Goal: Task Accomplishment & Management: Manage account settings

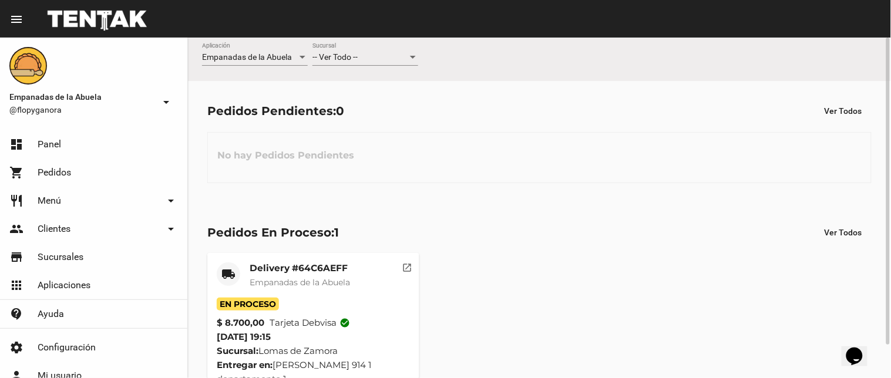
scroll to position [37, 0]
click at [395, 51] on div "-- Ver Todo -- Sucursal" at bounding box center [366, 54] width 106 height 23
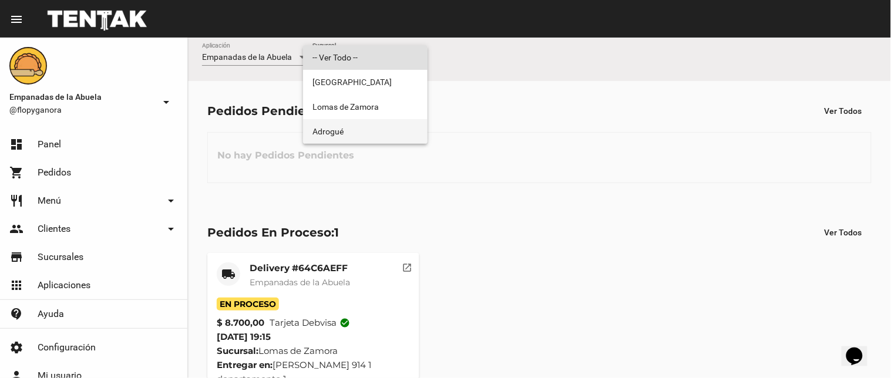
click at [382, 125] on span "Adrogué" at bounding box center [366, 131] width 106 height 25
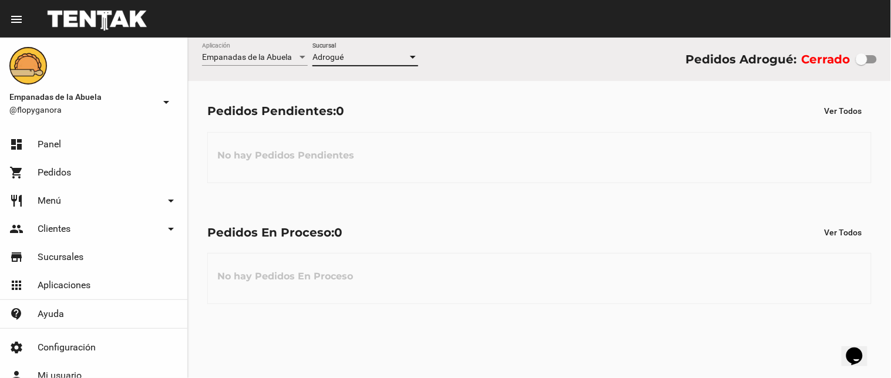
click at [862, 57] on div at bounding box center [862, 59] width 12 height 12
click at [862, 63] on input "checkbox" at bounding box center [861, 63] width 1 height 1
checkbox input "true"
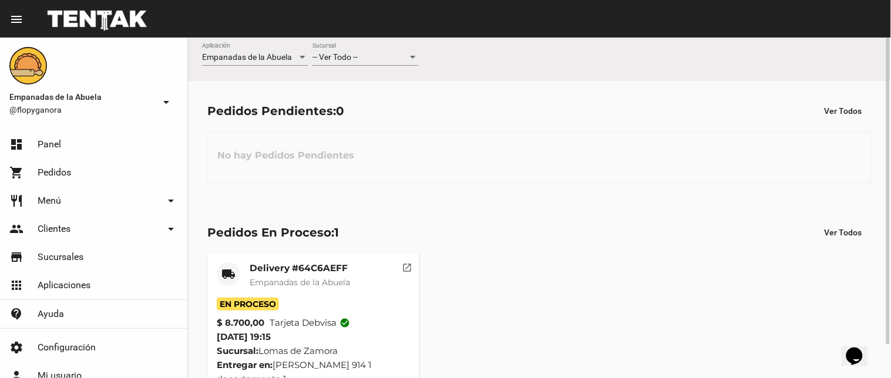
drag, startPoint x: 490, startPoint y: 245, endPoint x: 488, endPoint y: 235, distance: 10.3
click at [490, 244] on div "Pedidos En Proceso: 1 Ver Todos local_shipping Delivery #64C6AEFF Empanadas de …" at bounding box center [539, 309] width 703 height 213
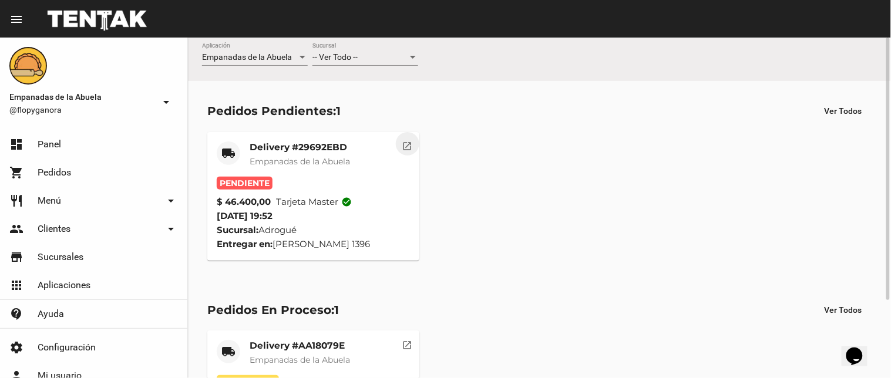
click at [409, 149] on mat-icon "open_in_new" at bounding box center [407, 144] width 11 height 11
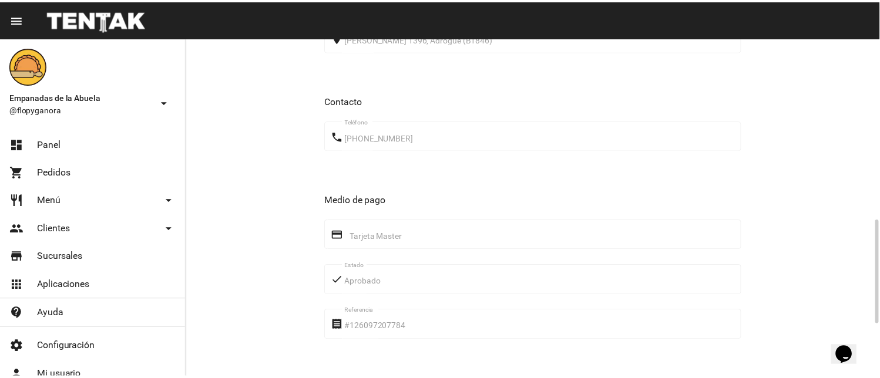
scroll to position [758, 0]
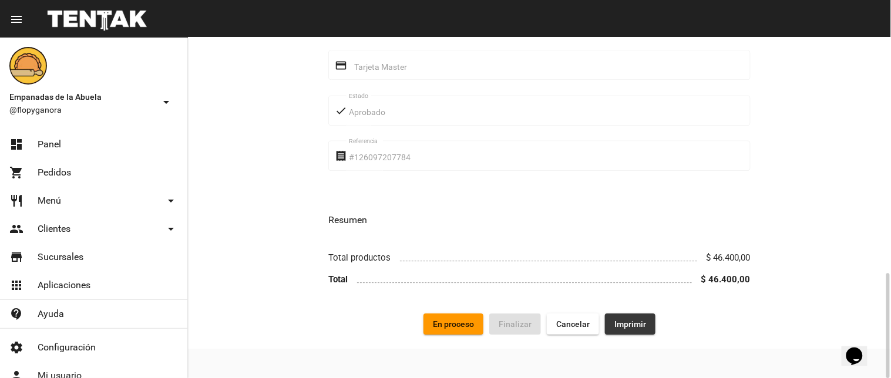
click at [626, 326] on span "Imprimir" at bounding box center [631, 324] width 32 height 9
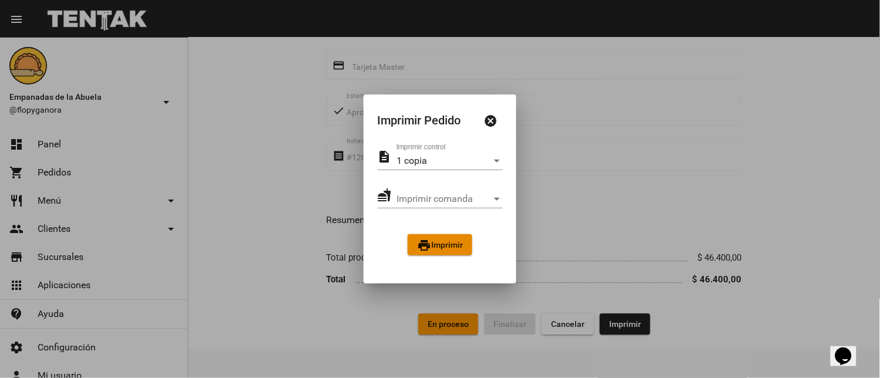
click at [450, 247] on span "print Imprimir" at bounding box center [440, 244] width 46 height 9
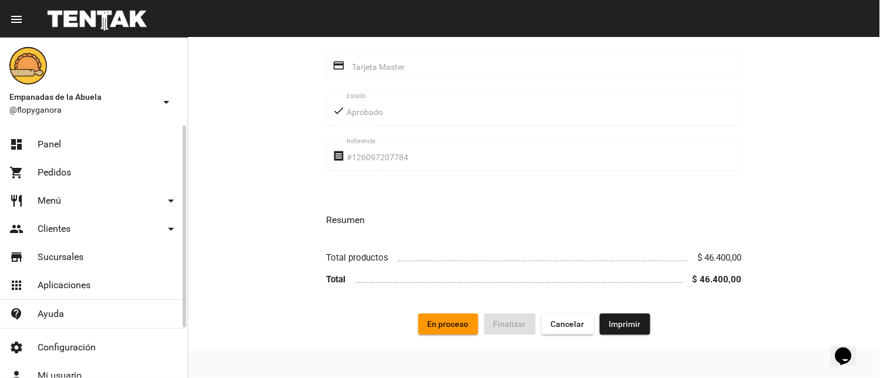
click at [32, 137] on link "dashboard Panel" at bounding box center [93, 144] width 187 height 28
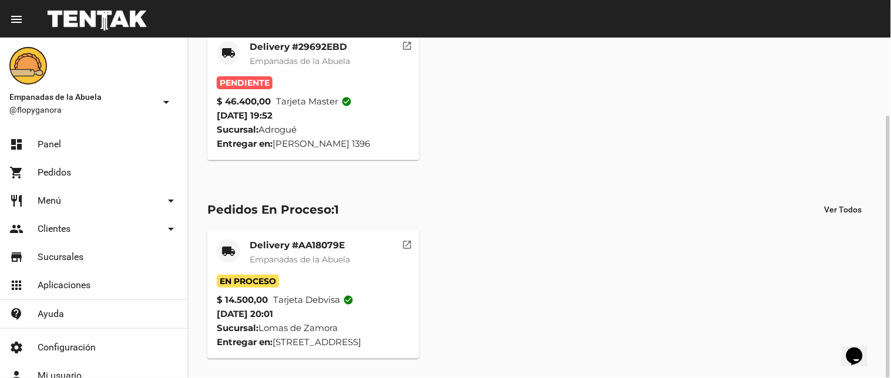
click at [303, 49] on mat-card-title "Delivery #29692EBD" at bounding box center [300, 47] width 100 height 12
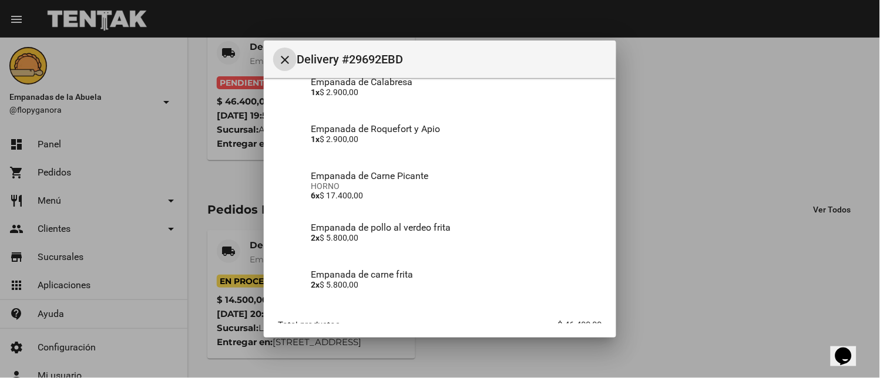
scroll to position [269, 0]
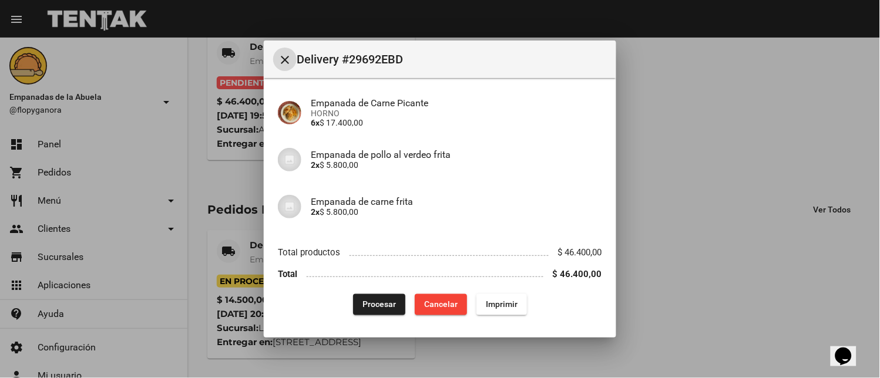
click at [488, 308] on span "Imprimir" at bounding box center [502, 304] width 32 height 9
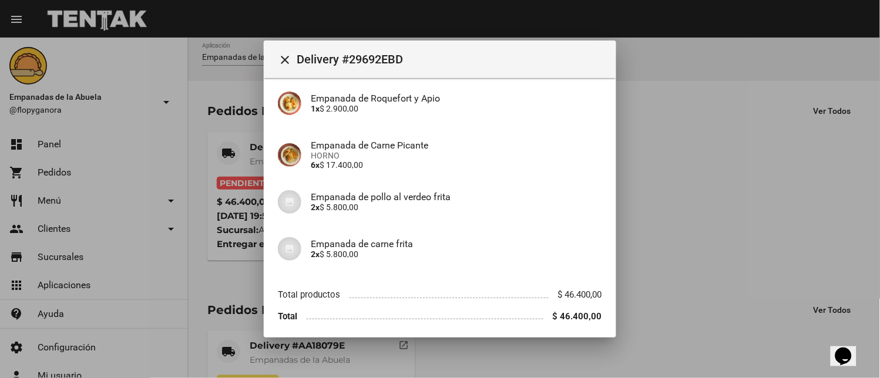
scroll to position [269, 0]
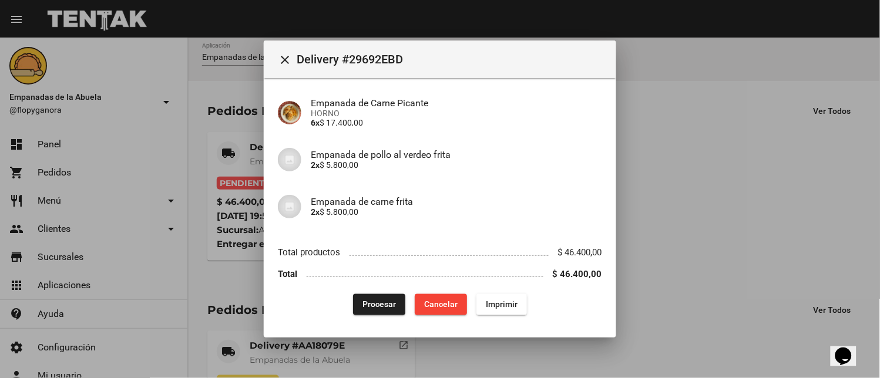
click at [368, 297] on button "Procesar" at bounding box center [379, 304] width 52 height 21
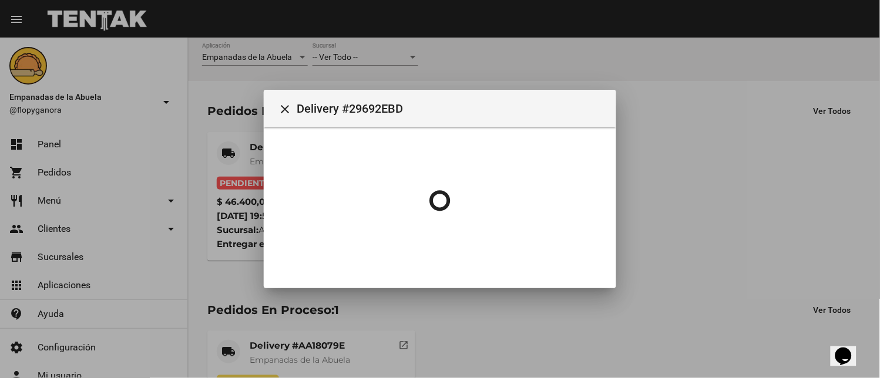
scroll to position [0, 0]
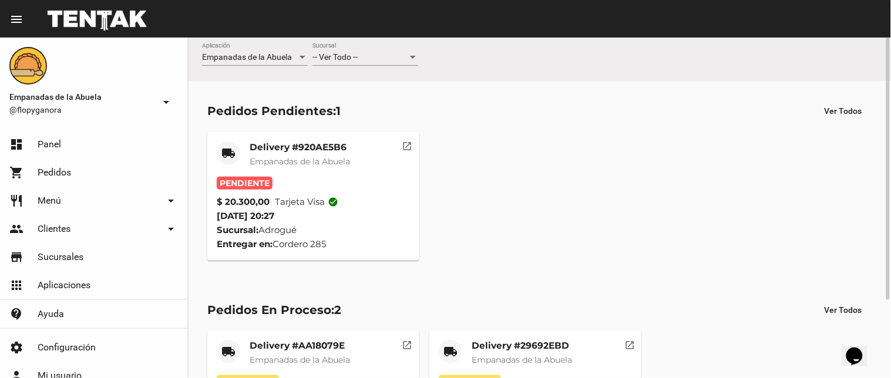
click at [310, 149] on mat-card-title "Delivery #920AE5B6" at bounding box center [300, 148] width 100 height 12
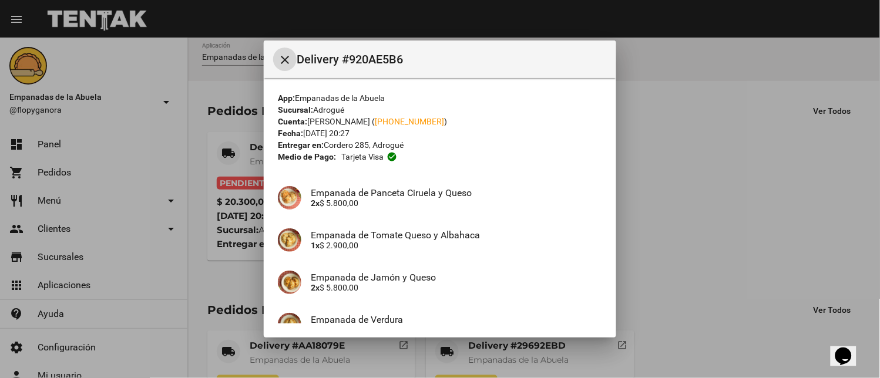
scroll to position [166, 0]
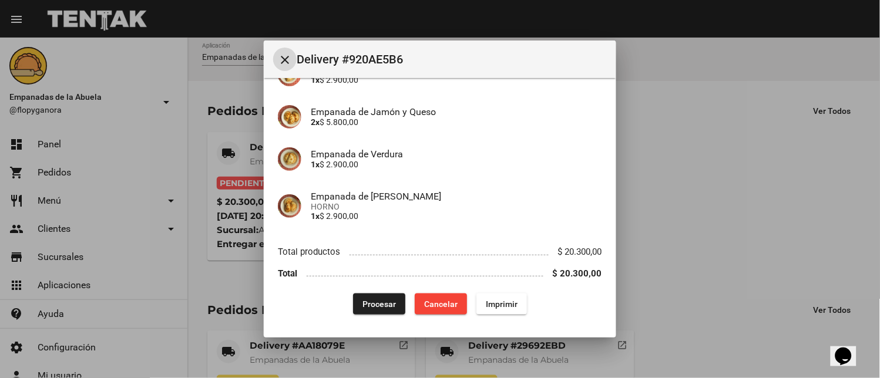
click at [486, 301] on span "Imprimir" at bounding box center [502, 304] width 32 height 9
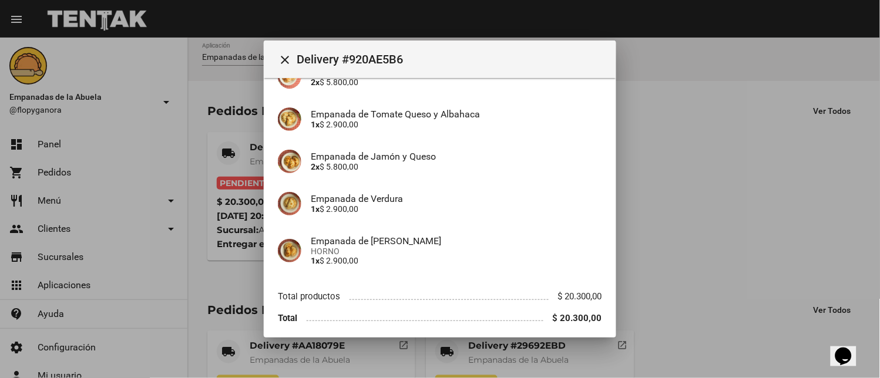
scroll to position [166, 0]
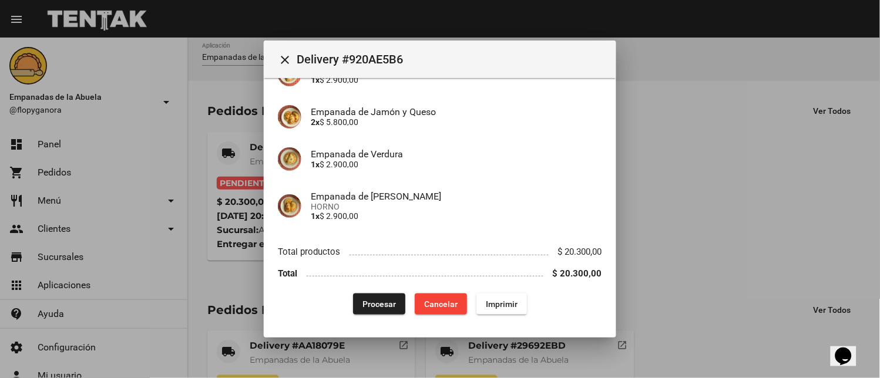
click at [368, 300] on span "Procesar" at bounding box center [379, 304] width 33 height 9
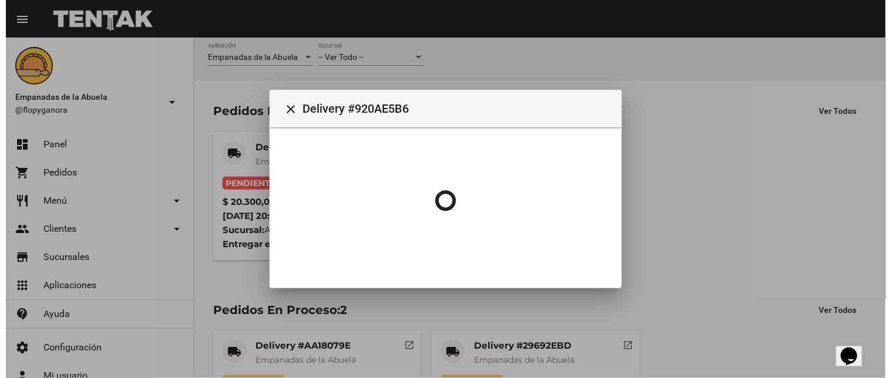
scroll to position [0, 0]
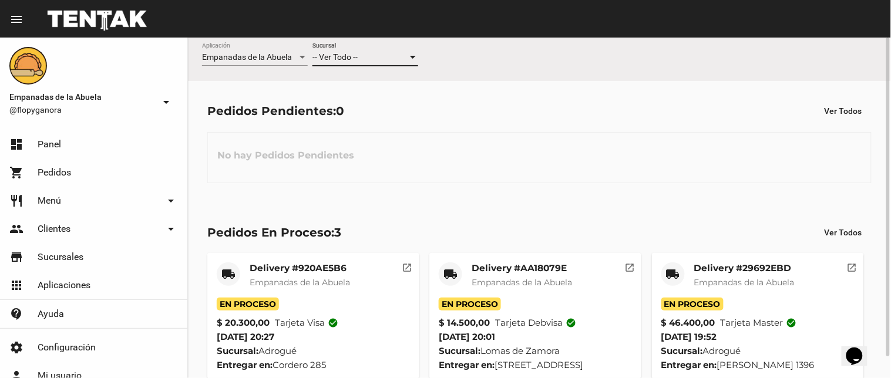
click at [411, 55] on div at bounding box center [413, 57] width 11 height 9
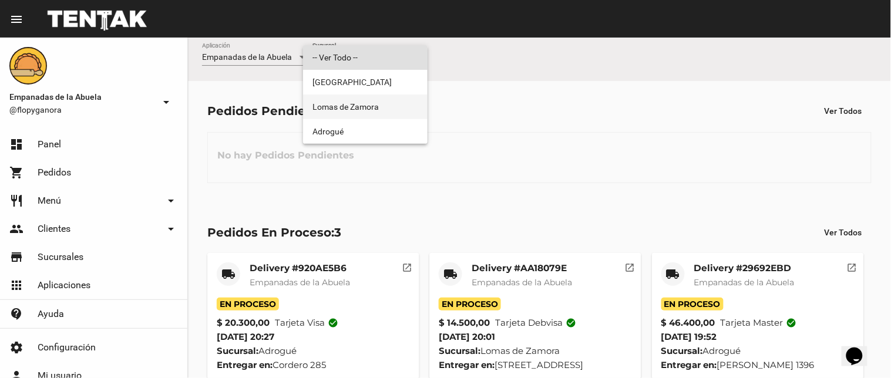
click at [368, 100] on span "Lomas de Zamora" at bounding box center [366, 107] width 106 height 25
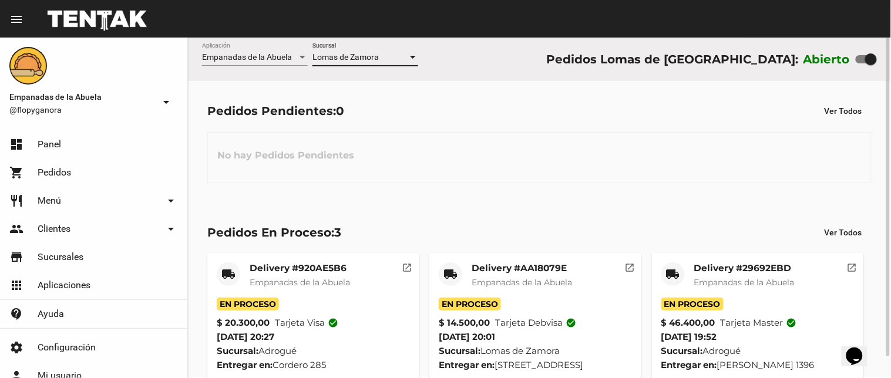
click at [410, 57] on div at bounding box center [413, 57] width 6 height 3
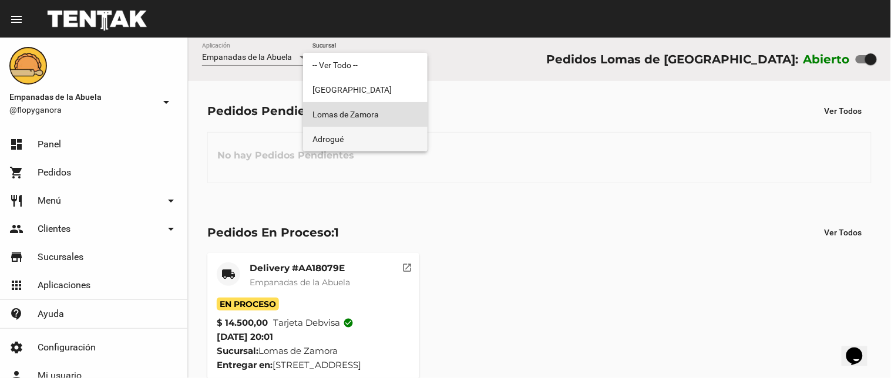
click at [377, 136] on span "Adrogué" at bounding box center [366, 139] width 106 height 25
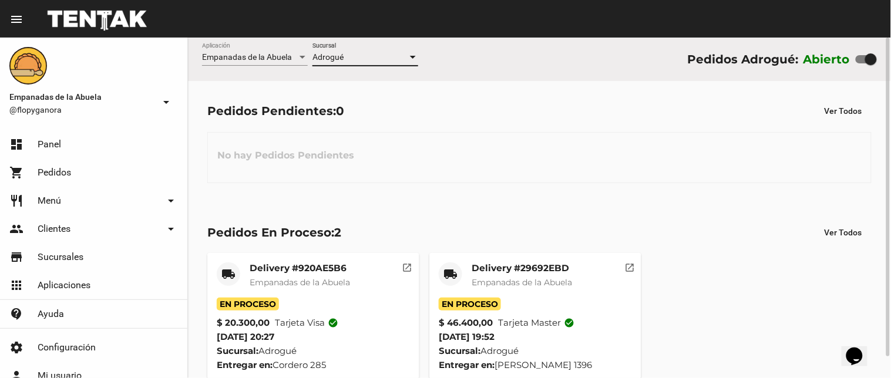
click at [410, 59] on div at bounding box center [413, 57] width 6 height 3
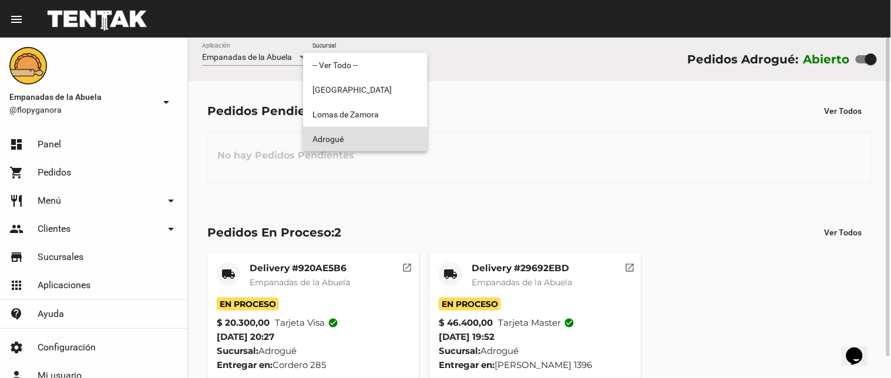
click at [395, 138] on span "Adrogué" at bounding box center [366, 139] width 106 height 25
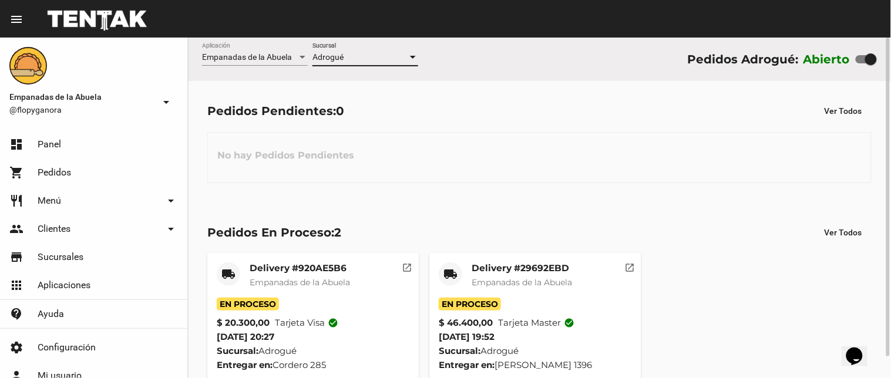
click at [411, 56] on div at bounding box center [413, 57] width 6 height 3
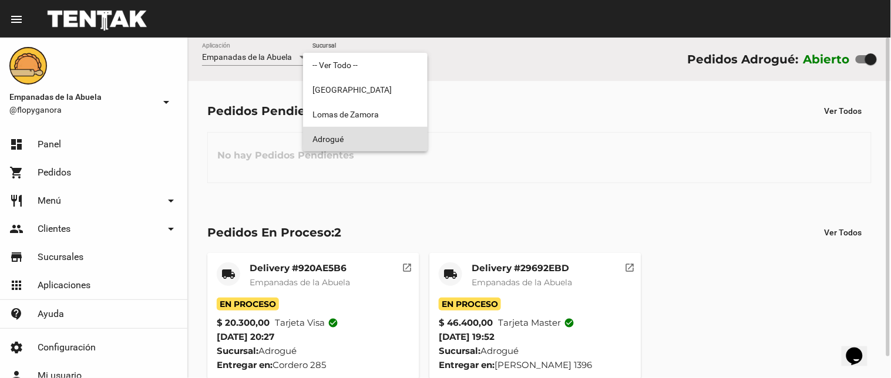
click at [387, 132] on span "Adrogué" at bounding box center [366, 139] width 106 height 25
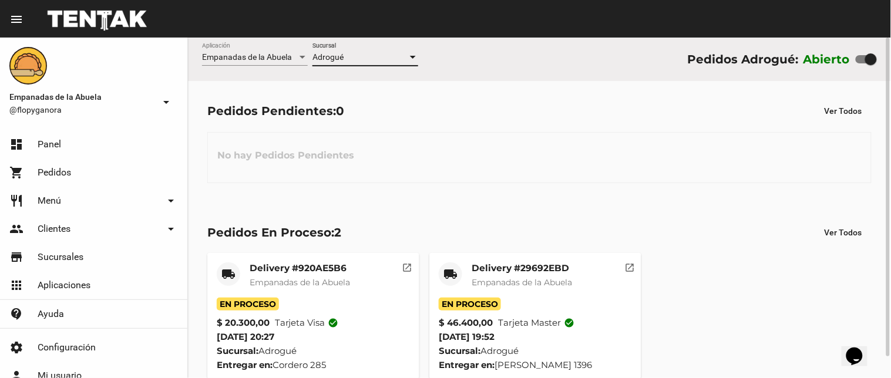
click at [408, 53] on div at bounding box center [413, 57] width 11 height 9
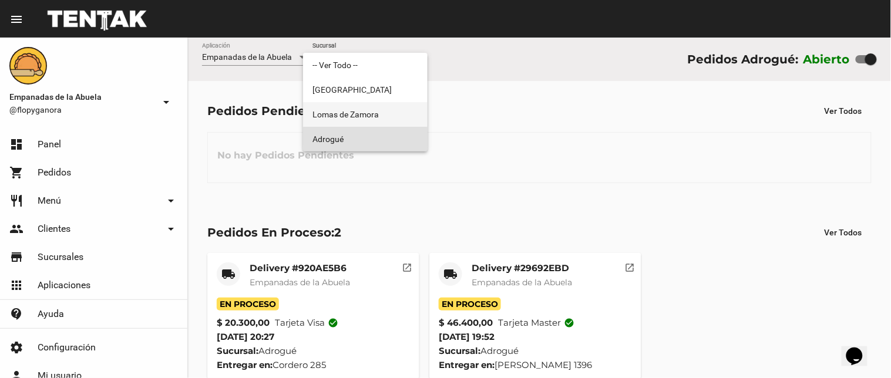
click at [385, 115] on span "Lomas de Zamora" at bounding box center [366, 114] width 106 height 25
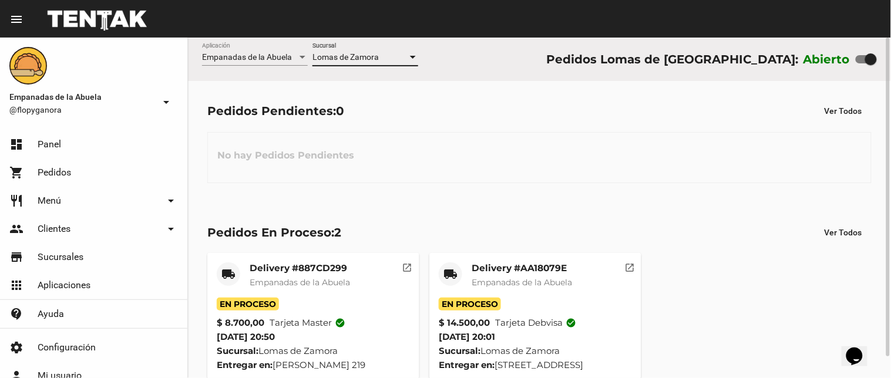
click at [412, 57] on div at bounding box center [413, 57] width 6 height 3
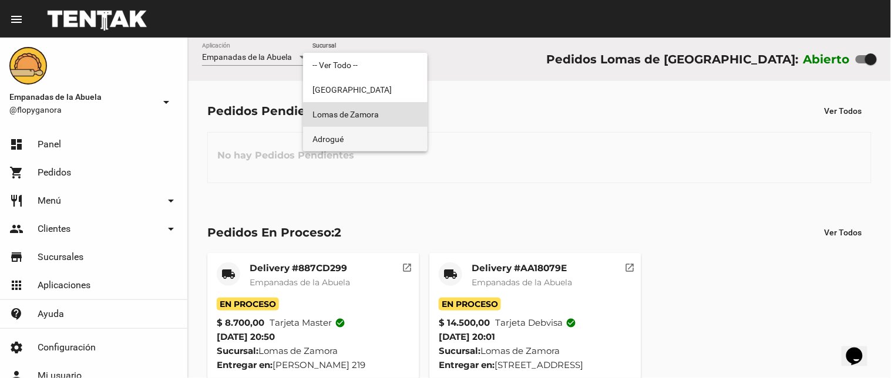
click at [392, 133] on span "Adrogué" at bounding box center [366, 139] width 106 height 25
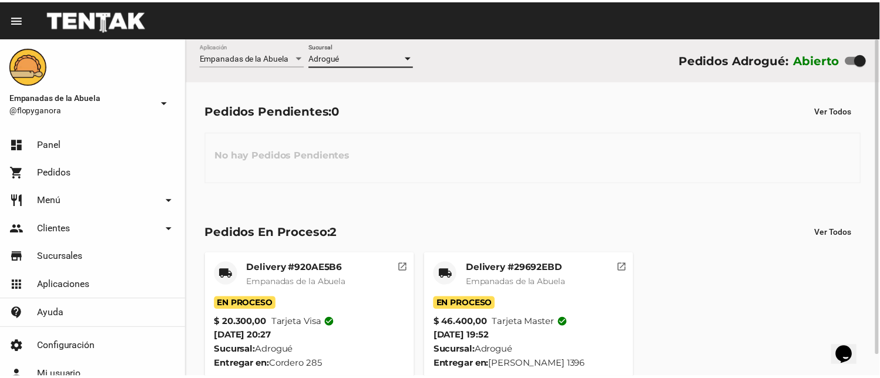
scroll to position [22, 0]
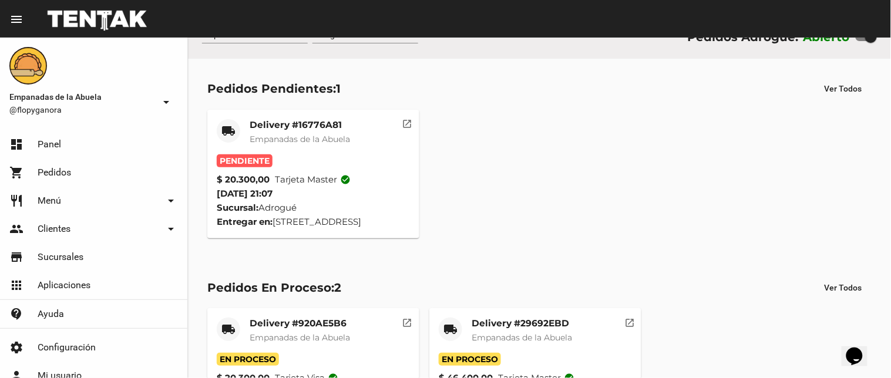
click at [310, 126] on mat-card-title "Delivery #16776A81" at bounding box center [300, 125] width 100 height 12
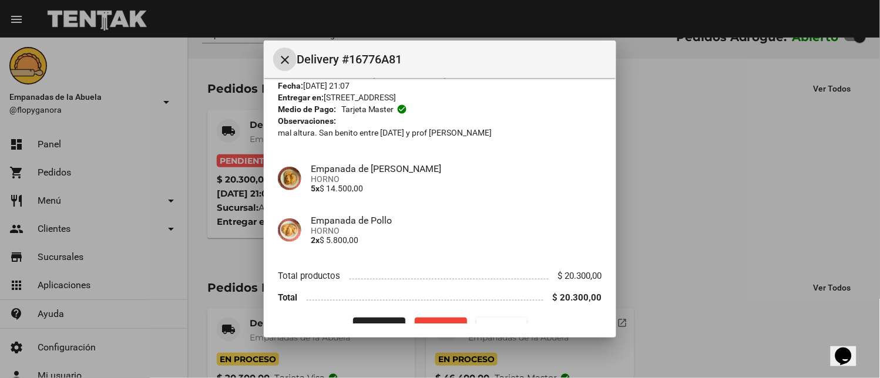
scroll to position [72, 0]
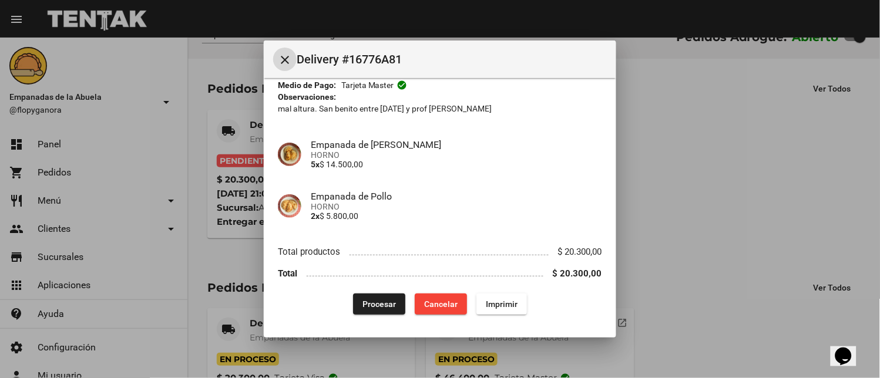
click at [494, 303] on span "Imprimir" at bounding box center [502, 304] width 32 height 9
click at [391, 326] on mat-dialog-container "close Delivery #16776A81 App: Empanadas de la Abuela Sucursal: Adrogué Cuenta: …" at bounding box center [440, 190] width 353 height 298
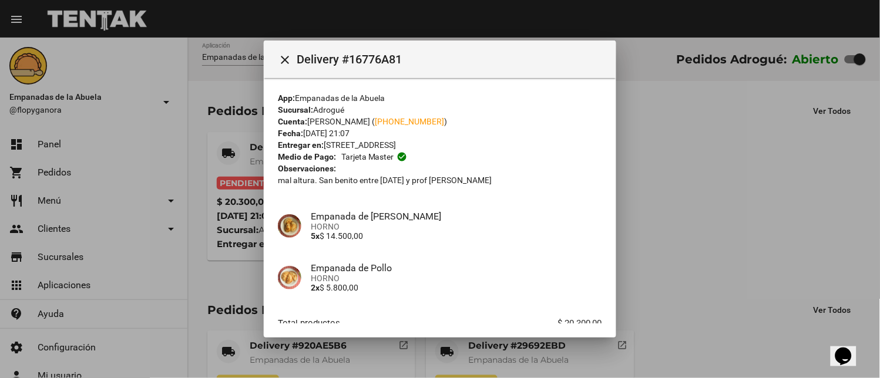
scroll to position [72, 0]
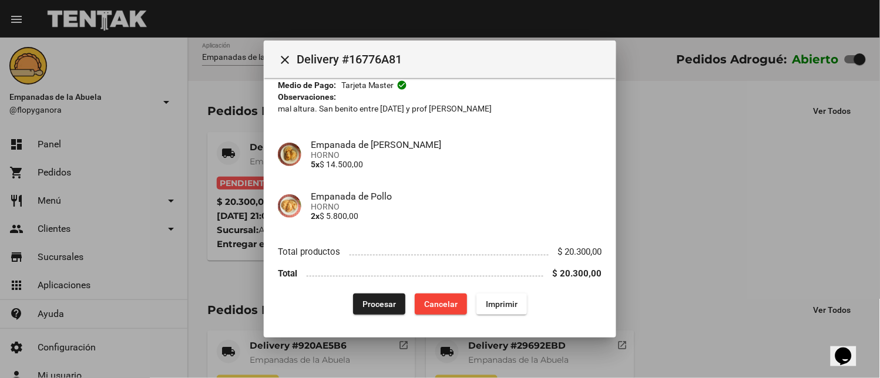
click at [380, 304] on span "Procesar" at bounding box center [379, 304] width 33 height 9
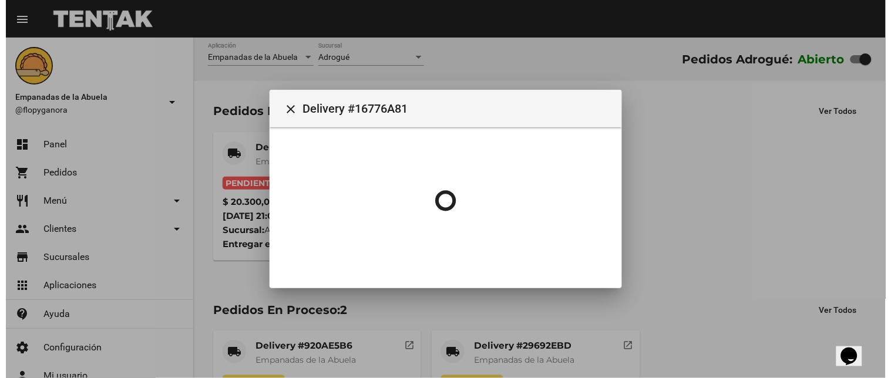
scroll to position [0, 0]
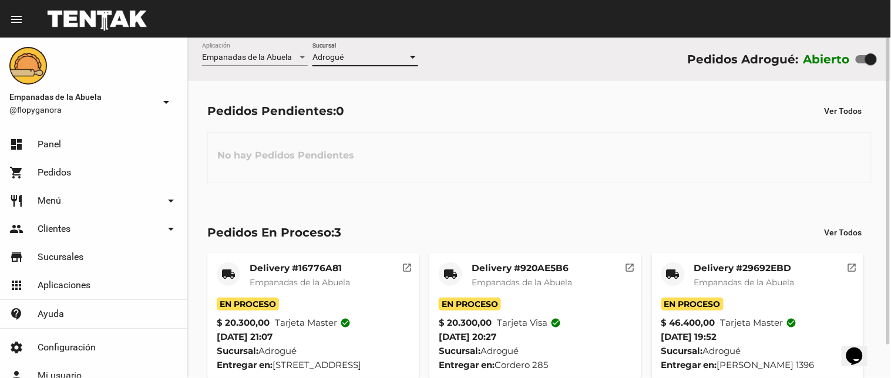
click at [414, 56] on div at bounding box center [413, 57] width 6 height 3
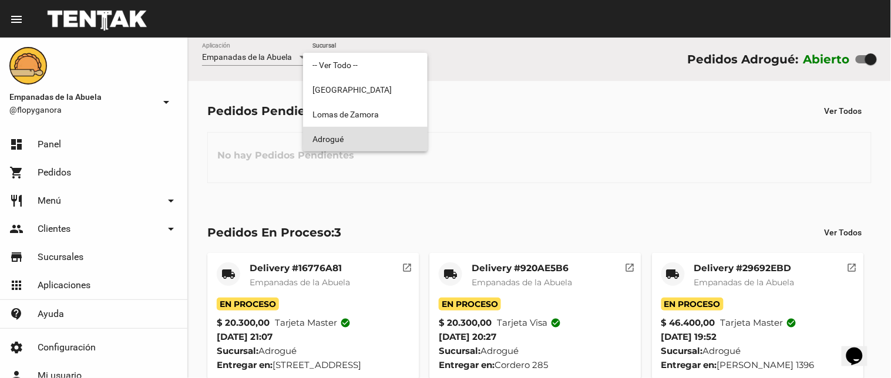
click at [374, 137] on span "Adrogué" at bounding box center [366, 139] width 106 height 25
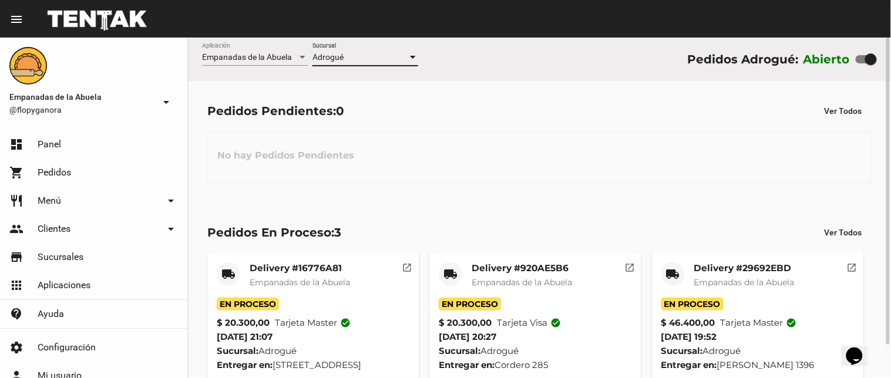
click at [415, 55] on div at bounding box center [413, 57] width 11 height 9
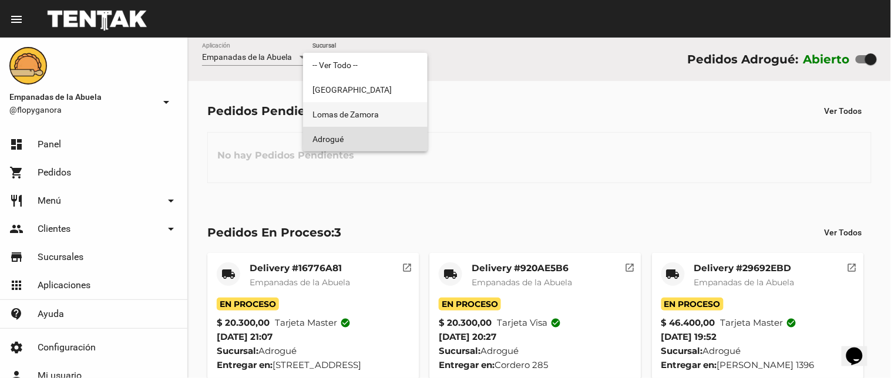
click at [394, 118] on span "Lomas de Zamora" at bounding box center [366, 114] width 106 height 25
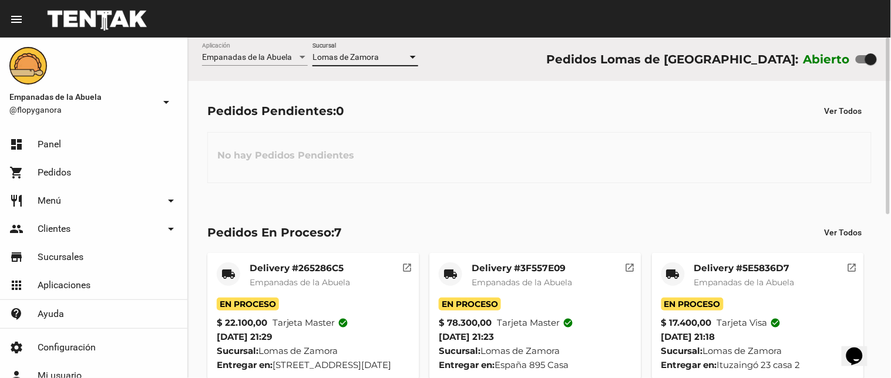
click at [414, 56] on div at bounding box center [413, 57] width 6 height 3
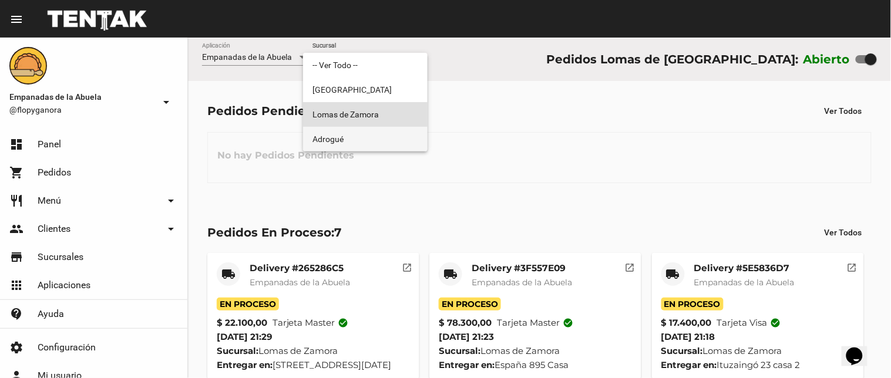
click at [380, 143] on span "Adrogué" at bounding box center [366, 139] width 106 height 25
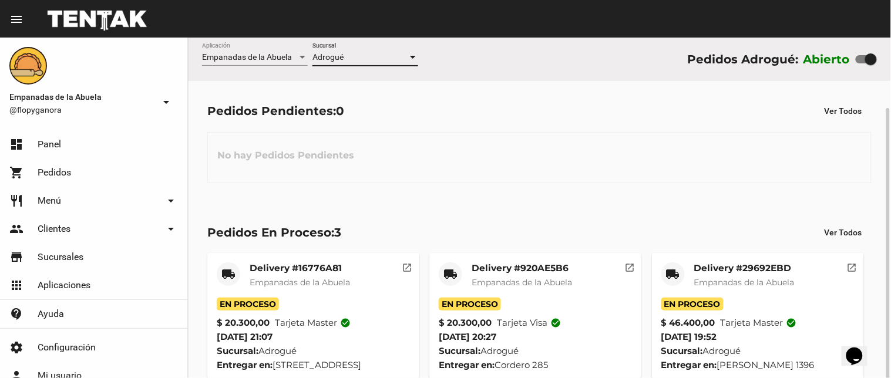
scroll to position [37, 0]
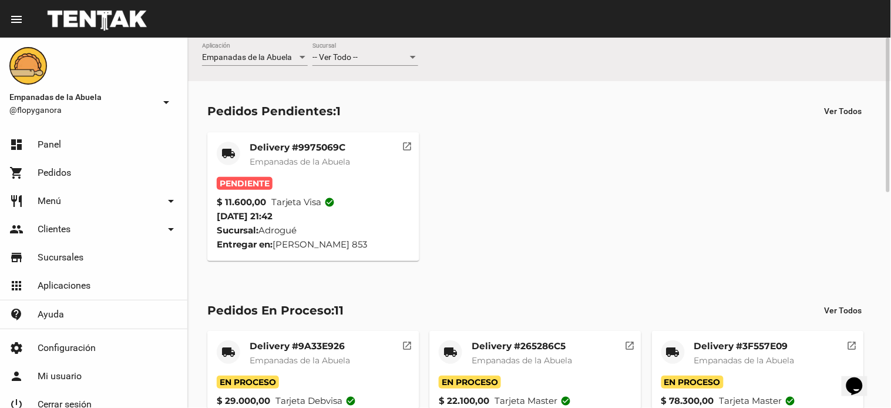
click at [303, 153] on mat-card-title "Delivery #9975069C" at bounding box center [300, 148] width 100 height 12
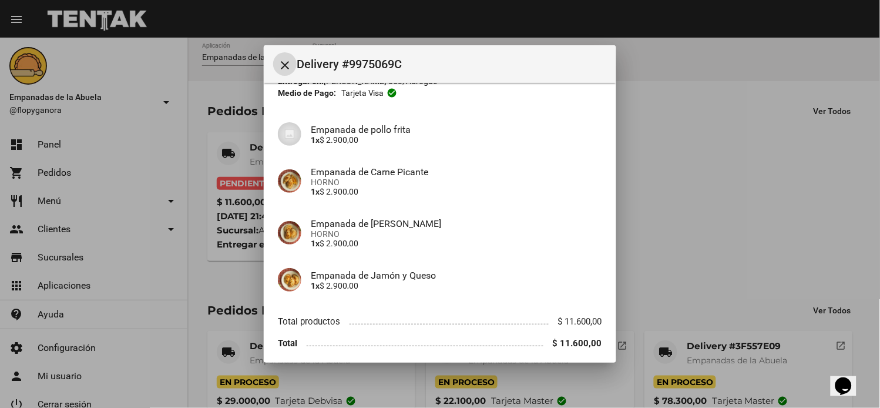
scroll to position [113, 0]
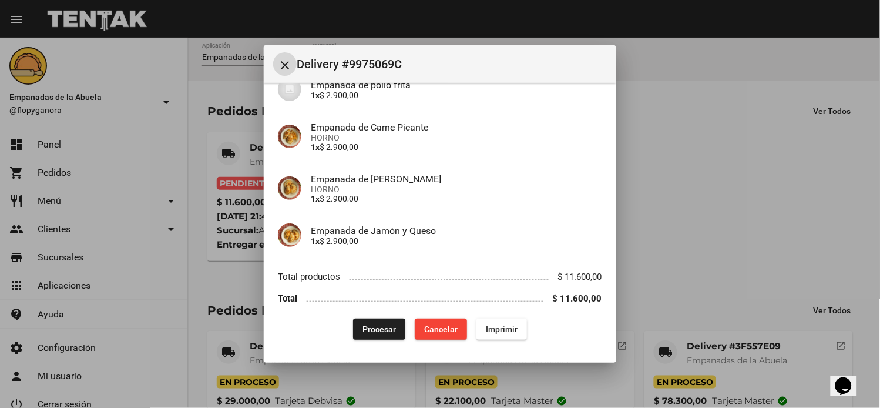
drag, startPoint x: 494, startPoint y: 330, endPoint x: 385, endPoint y: 392, distance: 125.0
click at [494, 331] on span "Imprimir" at bounding box center [502, 328] width 32 height 9
click at [385, 392] on div "close Delivery #9975069C App: Empanadas de la Abuela Sucursal: Adrogué Cuenta: …" at bounding box center [440, 204] width 880 height 408
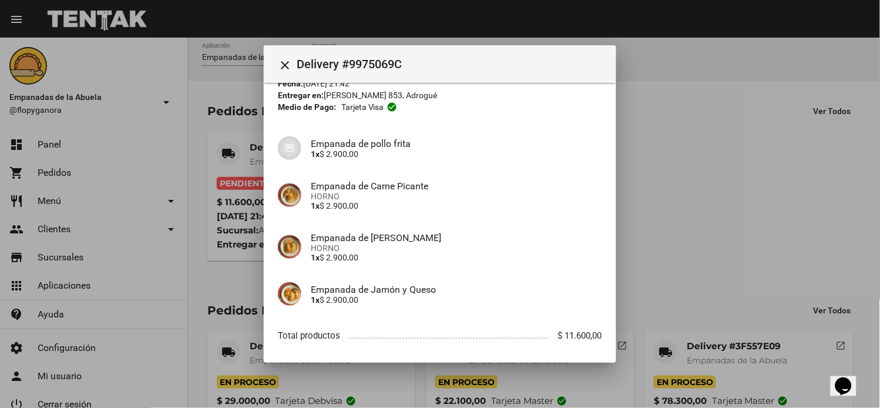
scroll to position [113, 0]
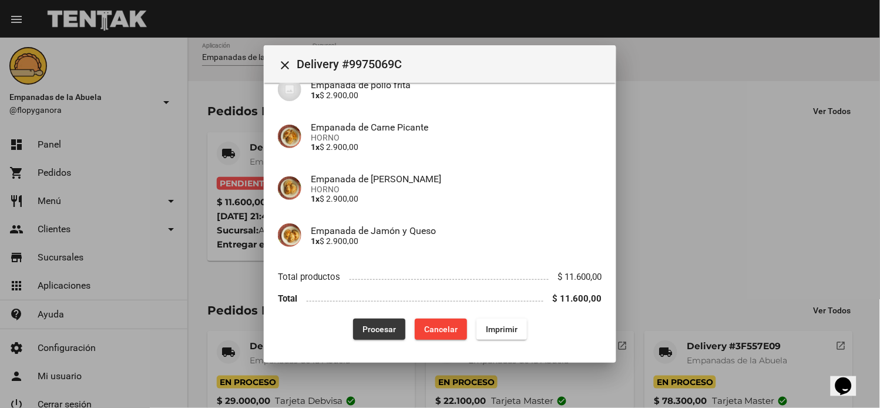
click at [378, 329] on span "Procesar" at bounding box center [379, 328] width 33 height 9
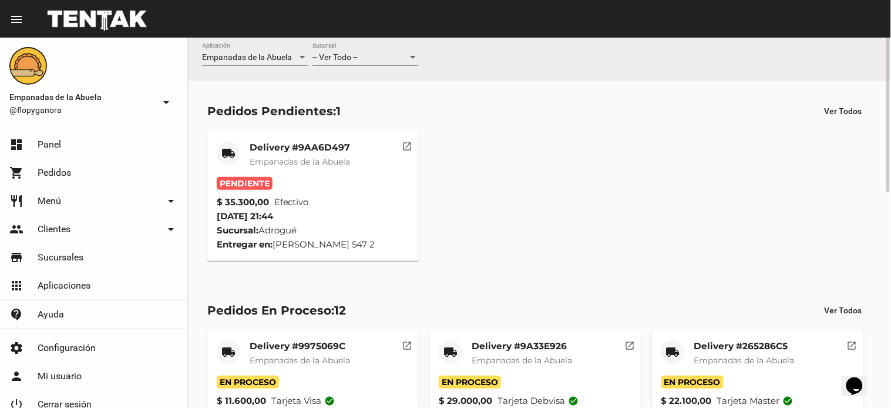
click at [308, 146] on mat-card-title "Delivery #9AA6D497" at bounding box center [300, 148] width 100 height 12
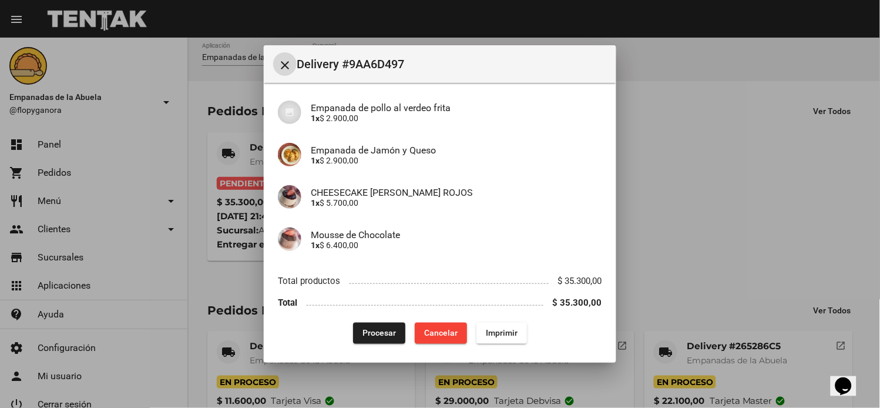
scroll to position [273, 0]
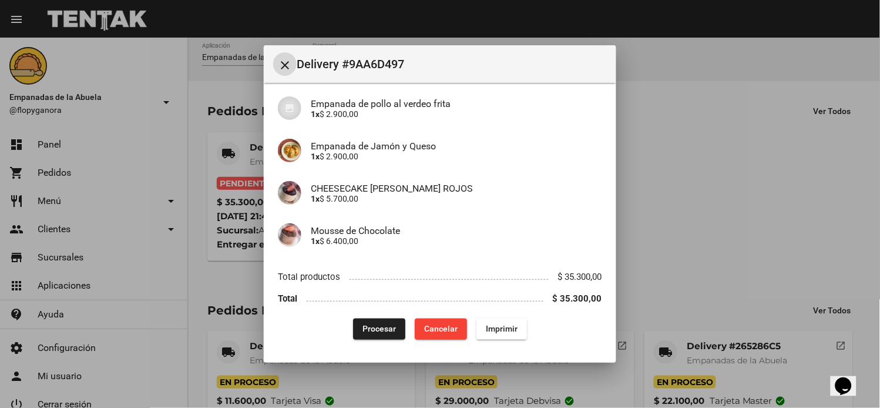
click at [488, 330] on span "Imprimir" at bounding box center [502, 328] width 32 height 9
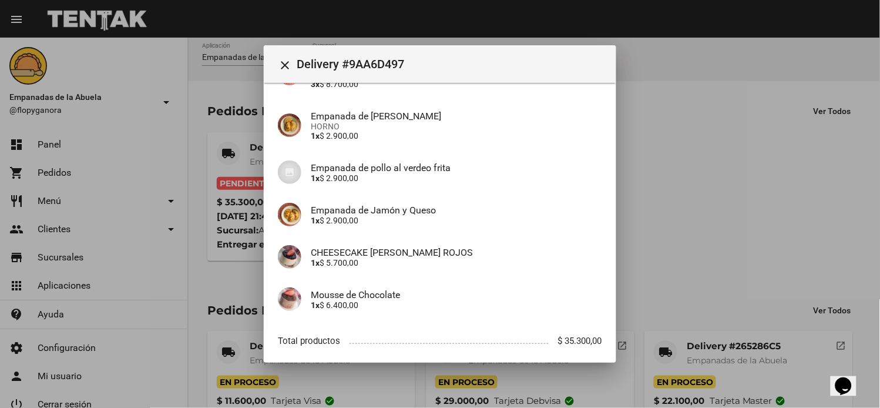
scroll to position [273, 0]
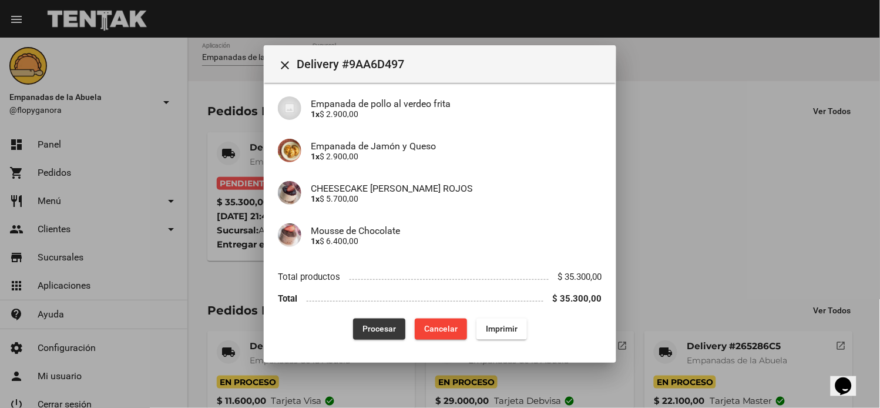
click at [394, 323] on button "Procesar" at bounding box center [379, 328] width 52 height 21
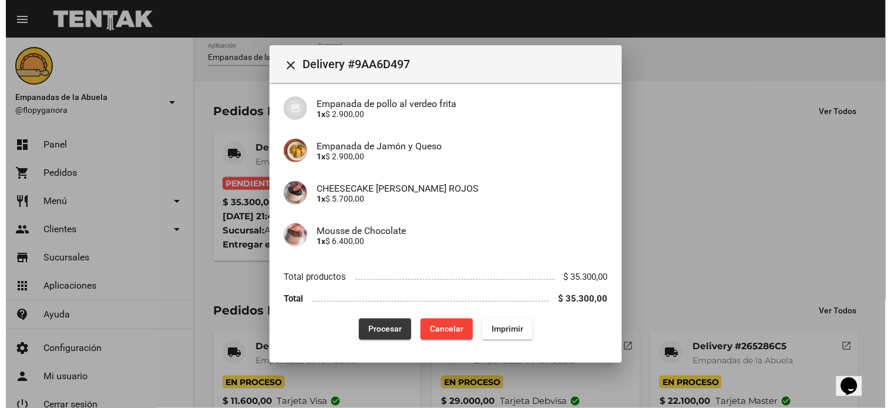
scroll to position [0, 0]
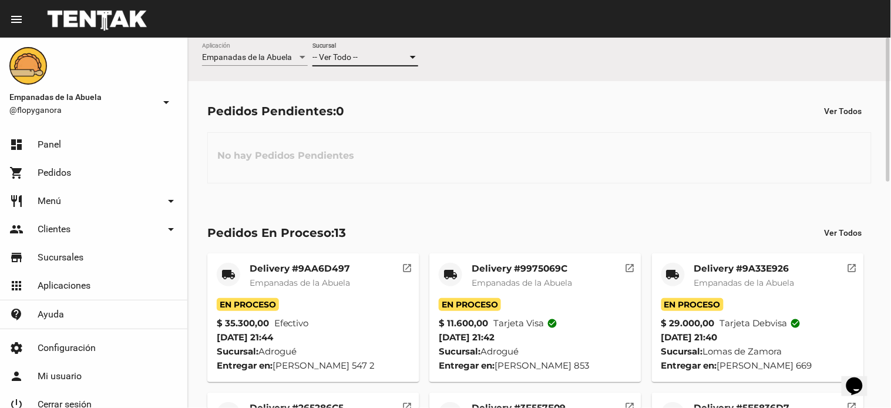
click at [410, 56] on div at bounding box center [413, 57] width 11 height 9
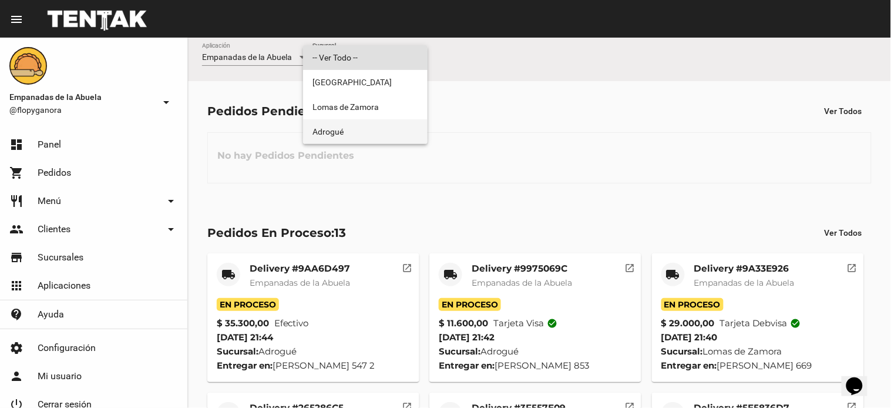
click at [386, 125] on span "Adrogué" at bounding box center [366, 131] width 106 height 25
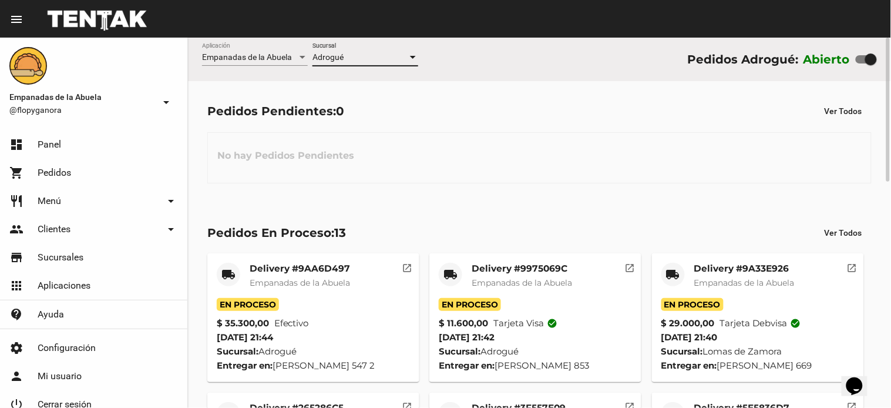
click at [415, 55] on div at bounding box center [413, 57] width 11 height 9
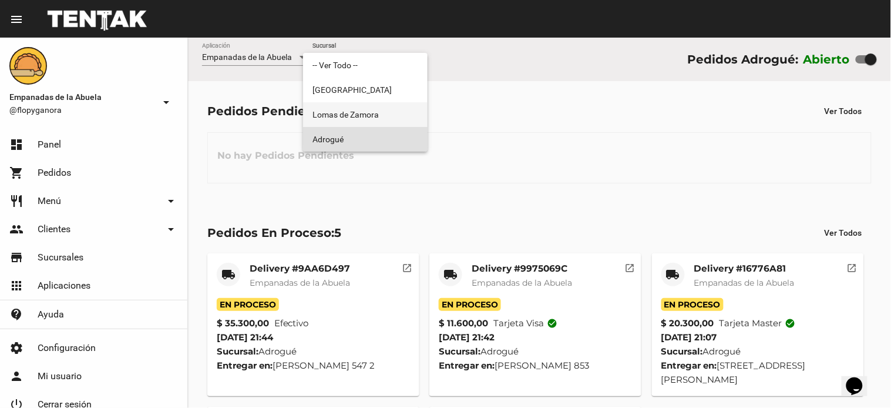
click at [392, 120] on span "Lomas de Zamora" at bounding box center [366, 114] width 106 height 25
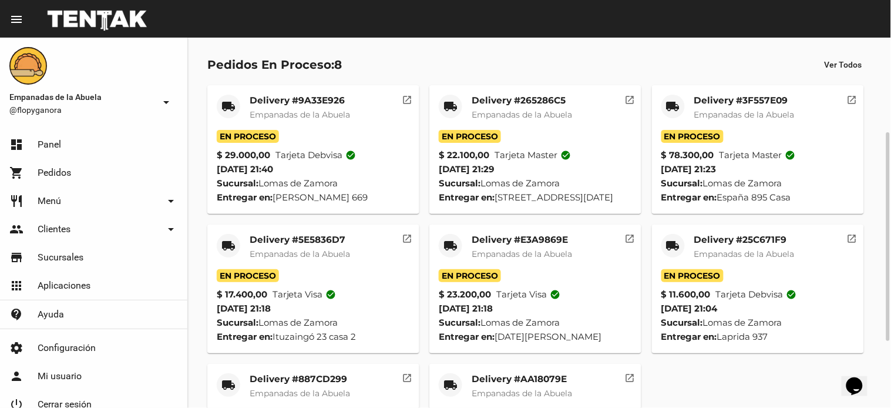
scroll to position [286, 0]
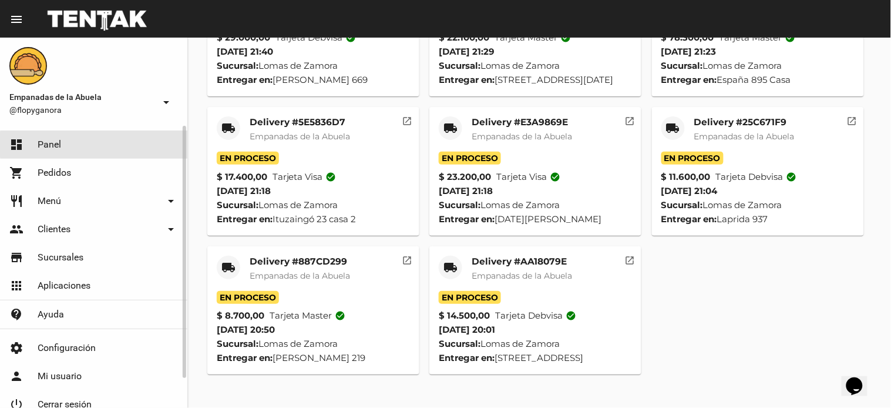
click at [130, 145] on link "dashboard Panel" at bounding box center [93, 144] width 187 height 28
click at [138, 139] on link "dashboard Panel" at bounding box center [93, 144] width 187 height 28
click at [103, 143] on link "dashboard Panel" at bounding box center [93, 144] width 187 height 28
click at [112, 208] on link "restaurant Menú arrow_drop_down" at bounding box center [93, 201] width 187 height 28
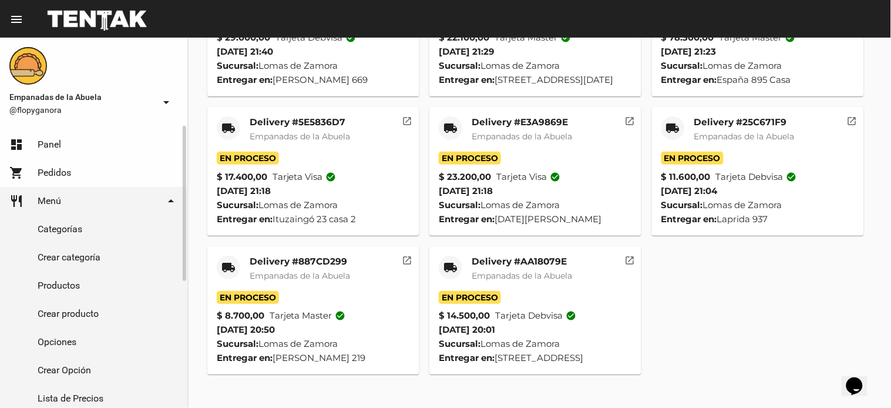
click at [137, 139] on link "dashboard Panel" at bounding box center [93, 144] width 187 height 28
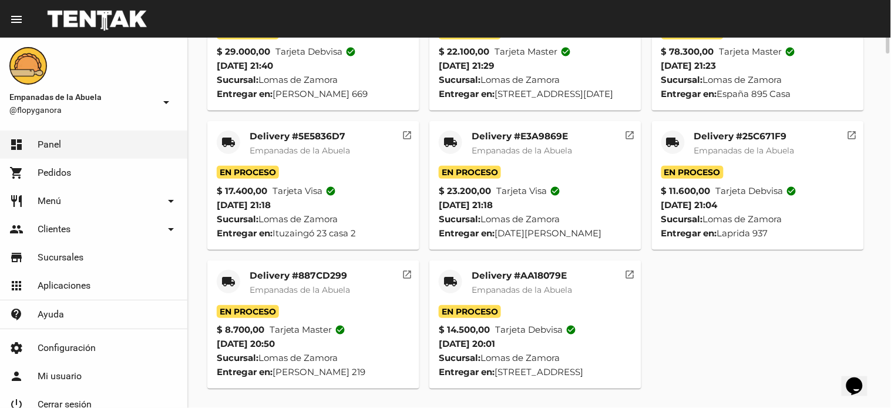
scroll to position [0, 0]
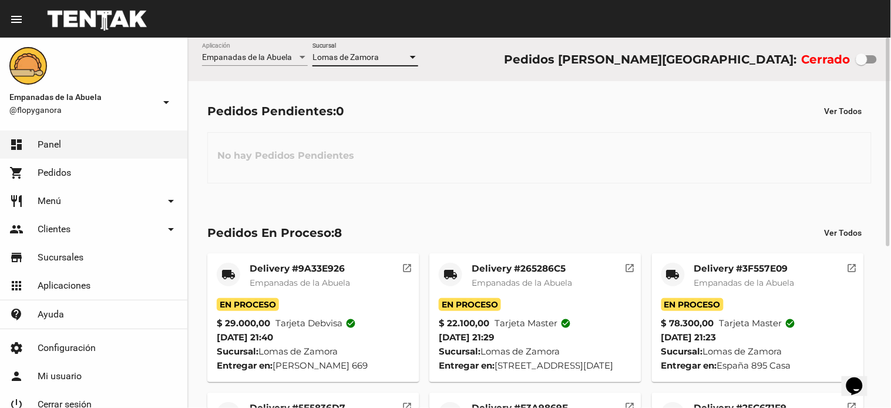
click at [410, 59] on div at bounding box center [413, 57] width 11 height 9
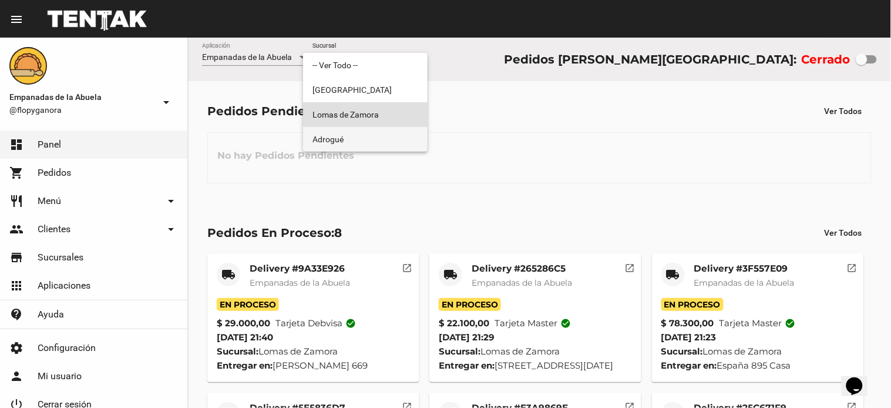
drag, startPoint x: 378, startPoint y: 135, endPoint x: 371, endPoint y: 137, distance: 6.7
click at [377, 136] on span "Adrogué" at bounding box center [366, 139] width 106 height 25
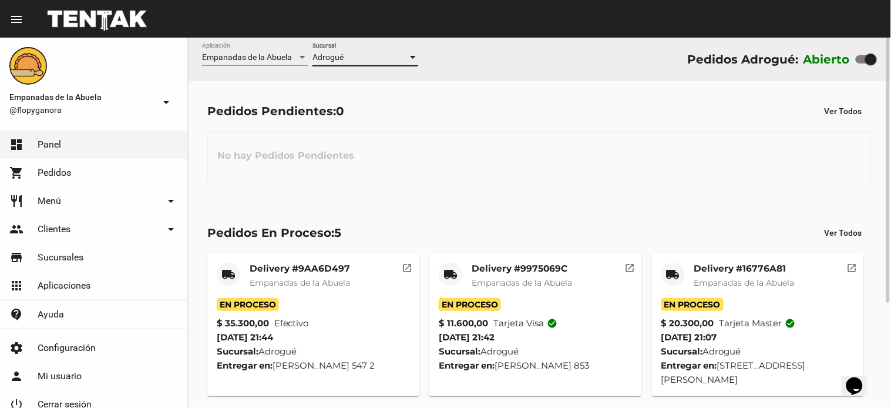
click at [414, 59] on div at bounding box center [413, 57] width 11 height 9
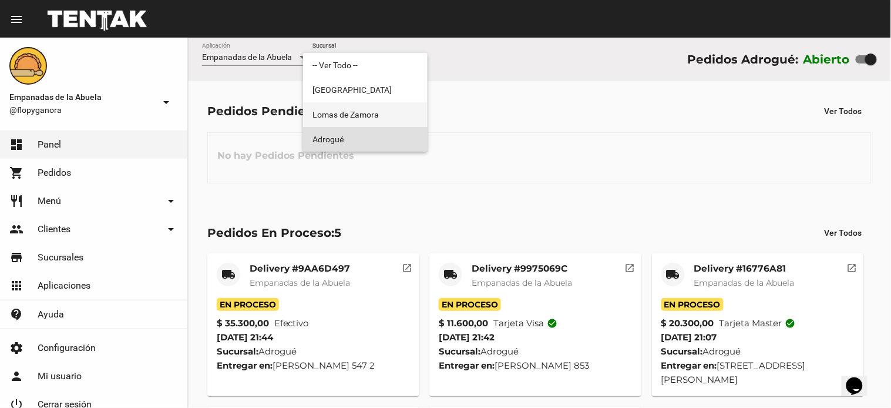
click at [392, 116] on span "Lomas de Zamora" at bounding box center [366, 114] width 106 height 25
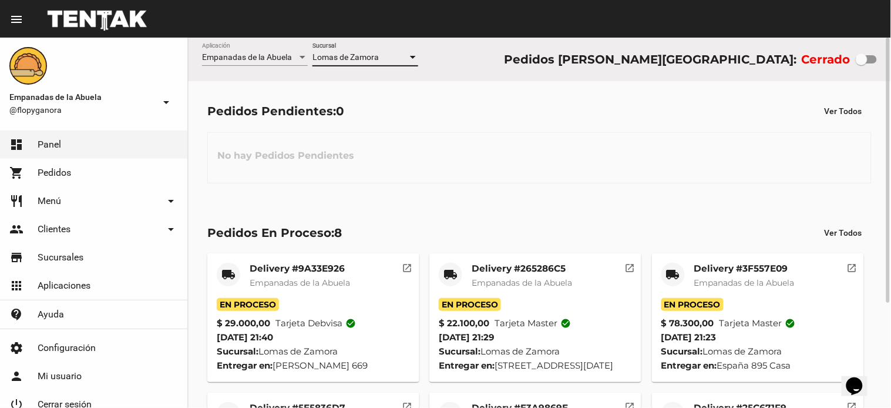
click at [412, 58] on div at bounding box center [413, 57] width 6 height 3
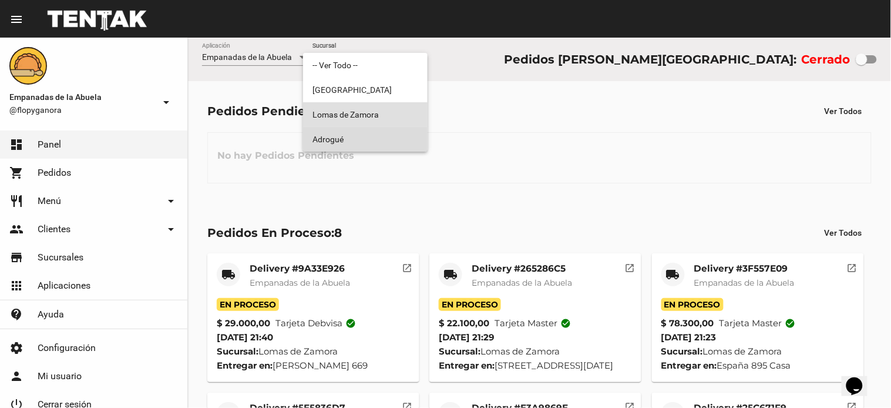
click at [394, 141] on span "Adrogué" at bounding box center [366, 139] width 106 height 25
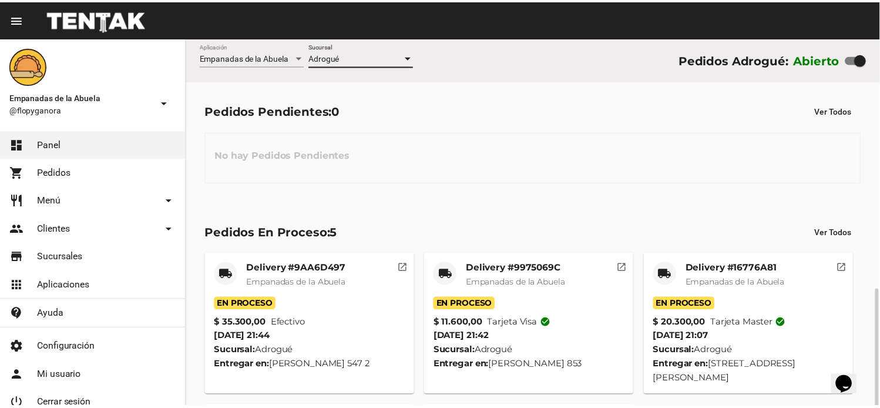
scroll to position [147, 0]
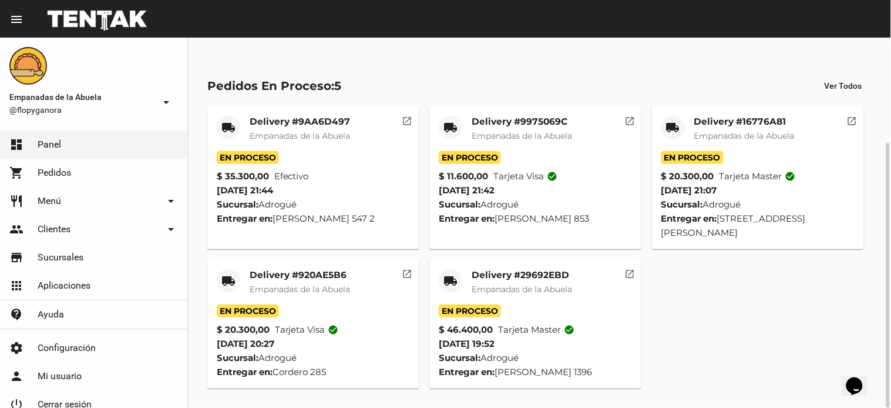
click at [527, 274] on mat-card-title "Delivery #29692EBD" at bounding box center [522, 275] width 100 height 12
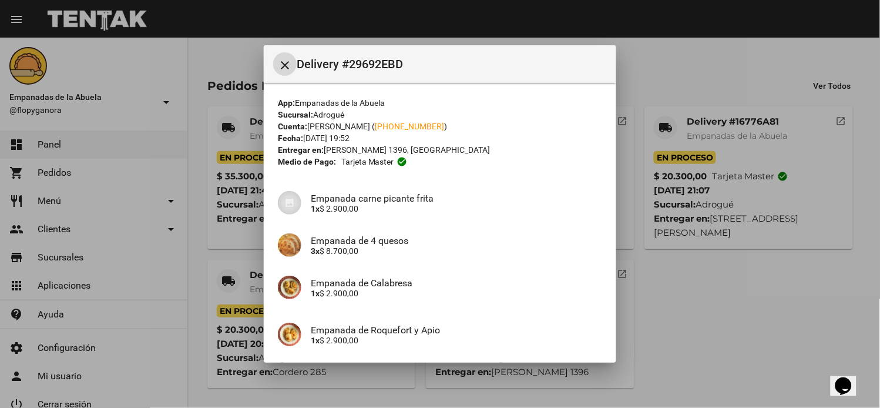
scroll to position [250, 0]
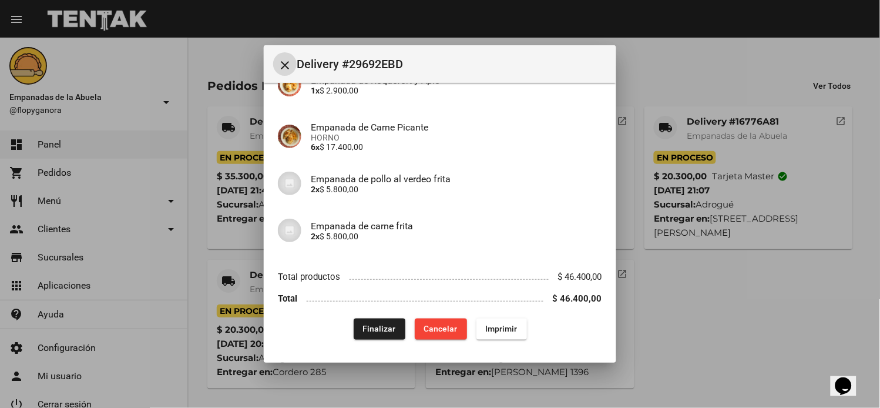
click at [392, 328] on button "Finalizar" at bounding box center [380, 328] width 52 height 21
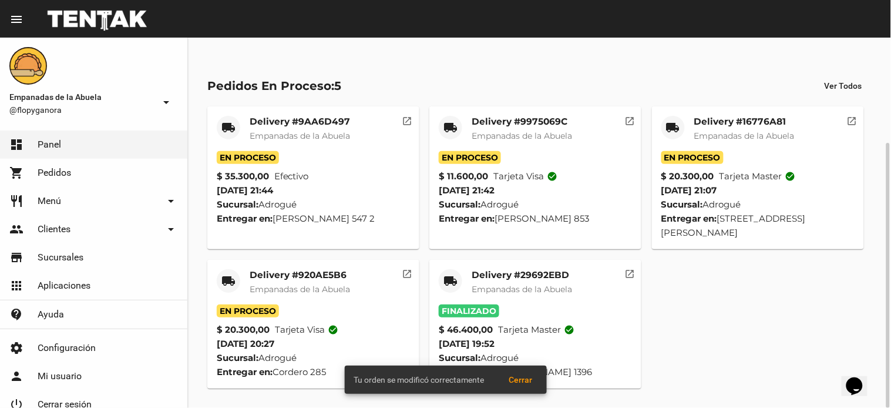
click at [304, 273] on mat-card-title "Delivery #920AE5B6" at bounding box center [300, 275] width 100 height 12
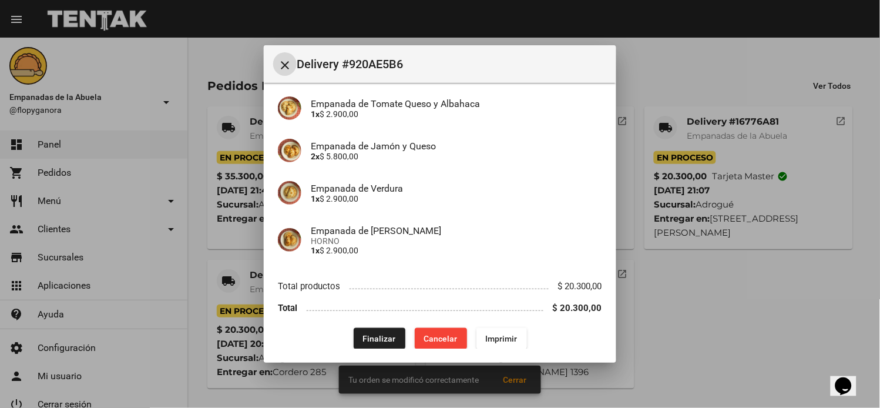
scroll to position [147, 0]
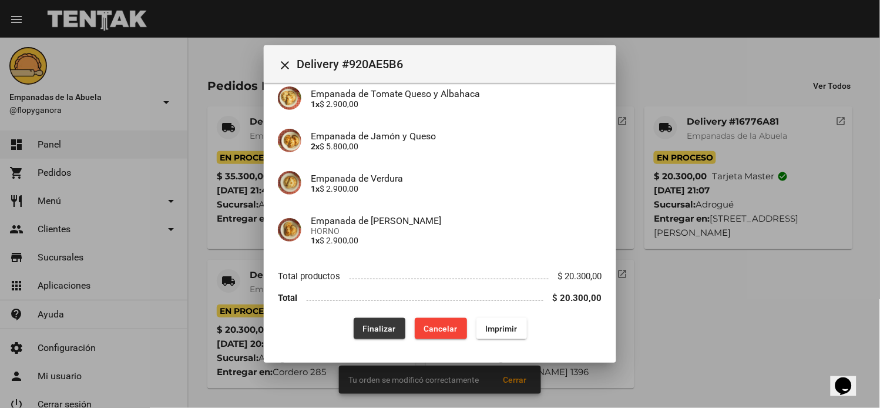
drag, startPoint x: 374, startPoint y: 331, endPoint x: 353, endPoint y: 320, distance: 23.1
click at [372, 331] on span "Finalizar" at bounding box center [379, 328] width 33 height 9
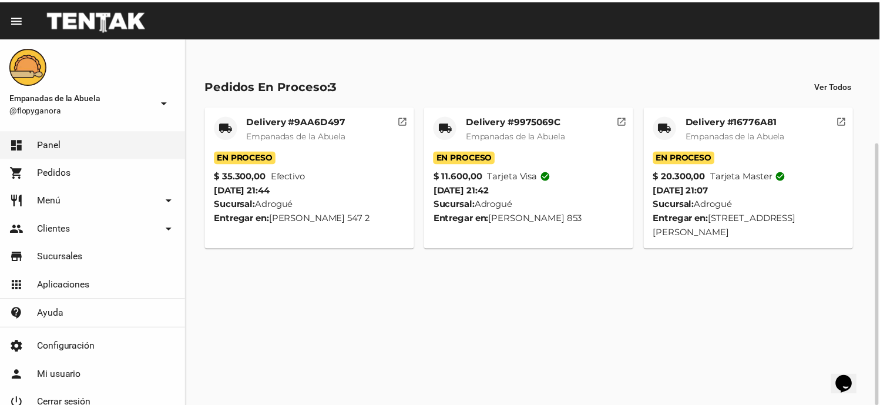
scroll to position [8, 0]
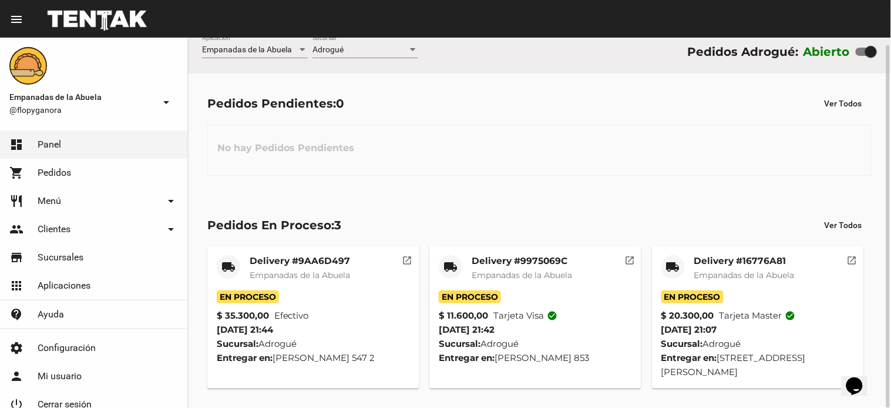
click at [745, 263] on mat-card-title "Delivery #16776A81" at bounding box center [744, 261] width 100 height 12
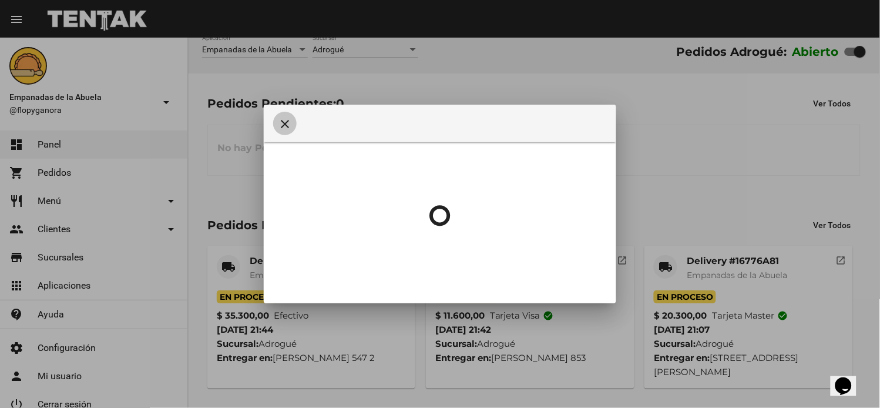
click at [285, 125] on mat-icon "close" at bounding box center [285, 124] width 14 height 14
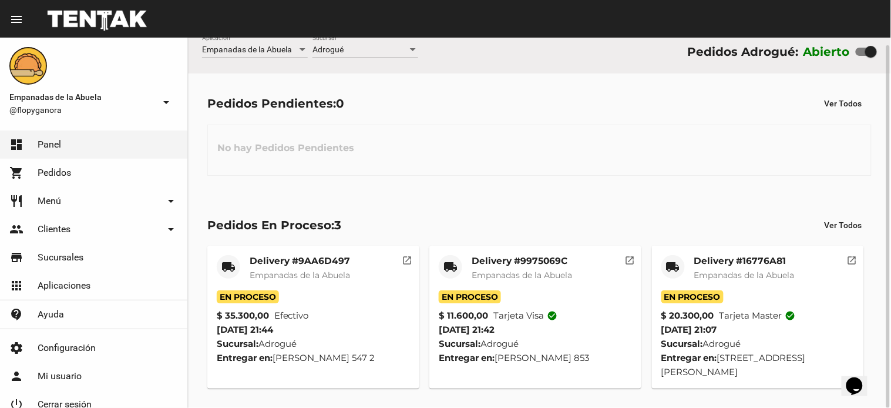
click at [723, 267] on div "Delivery #16776A81 Empanadas de la Abuela" at bounding box center [744, 272] width 100 height 35
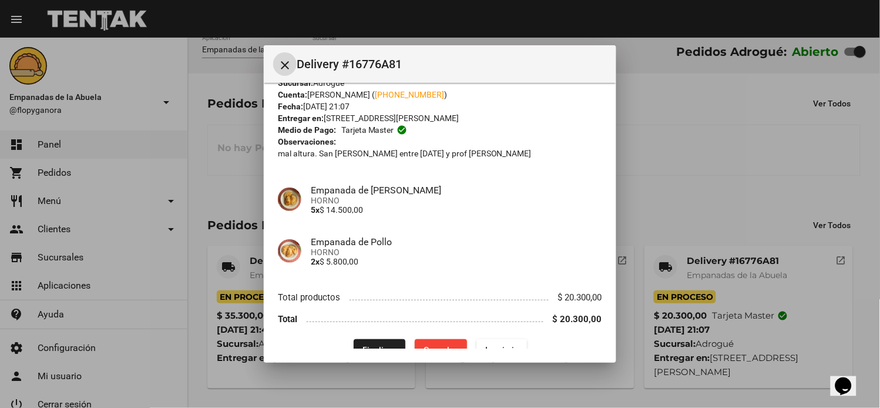
scroll to position [53, 0]
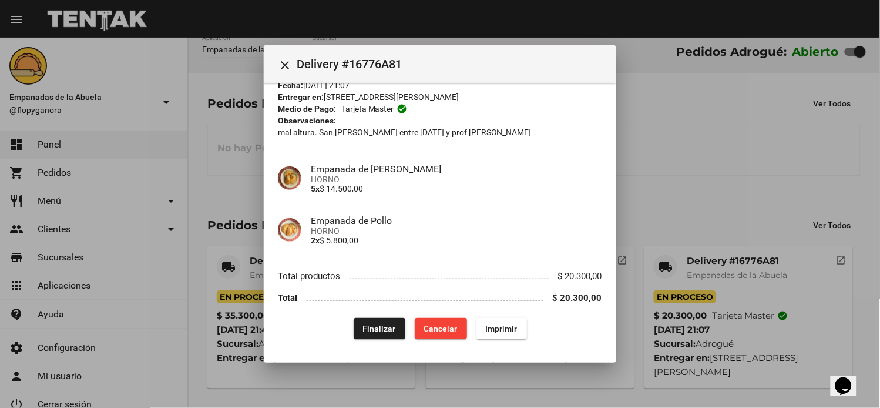
click at [670, 163] on div at bounding box center [440, 204] width 880 height 408
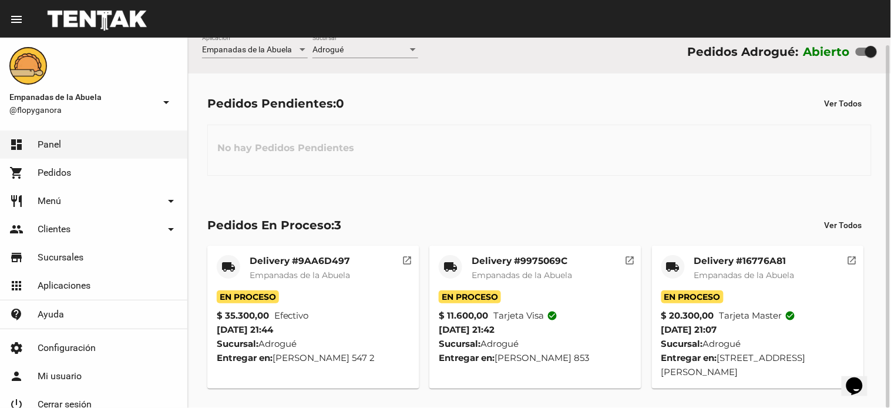
click at [414, 48] on div at bounding box center [413, 49] width 6 height 3
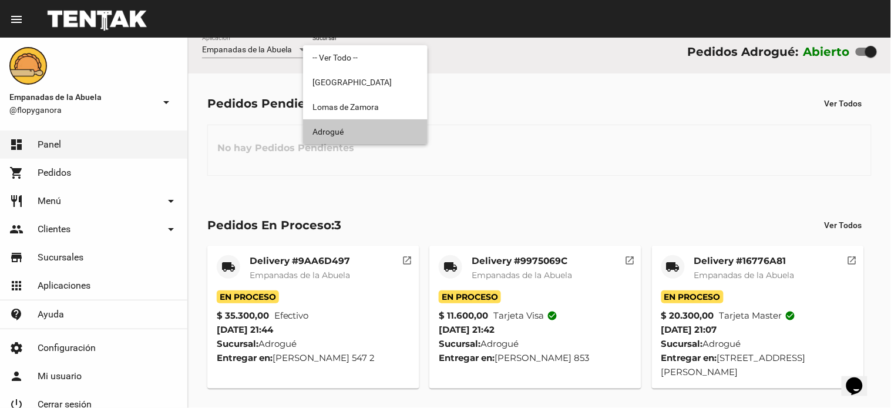
click at [369, 120] on span "Adrogué" at bounding box center [366, 131] width 106 height 25
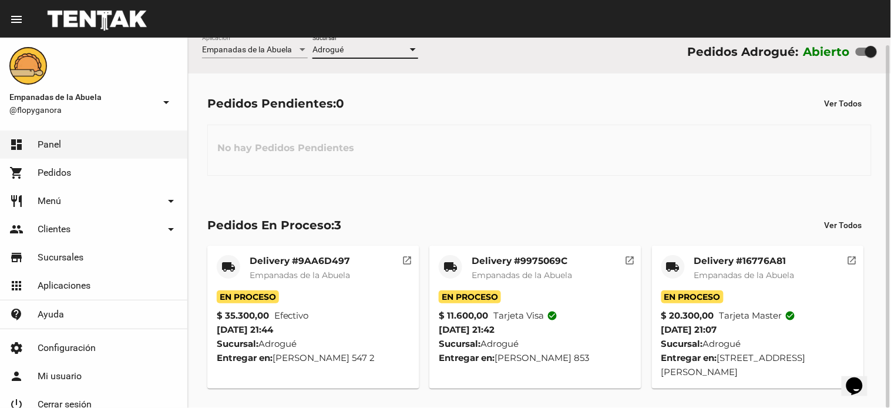
click at [408, 48] on div at bounding box center [413, 49] width 11 height 9
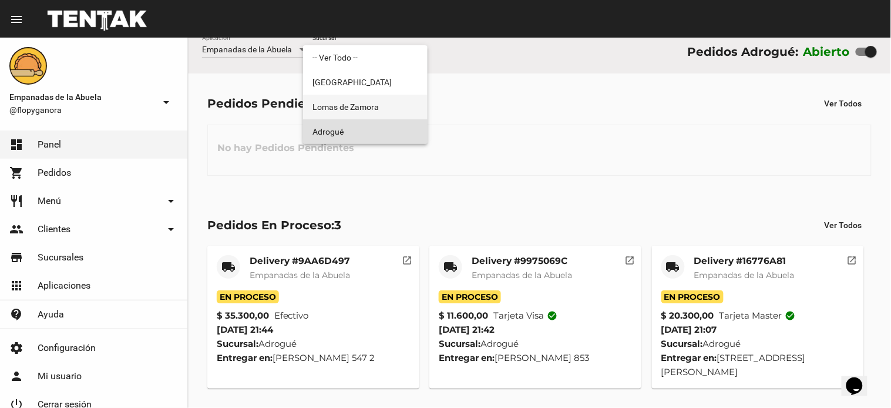
click at [374, 102] on span "Lomas de Zamora" at bounding box center [366, 107] width 106 height 25
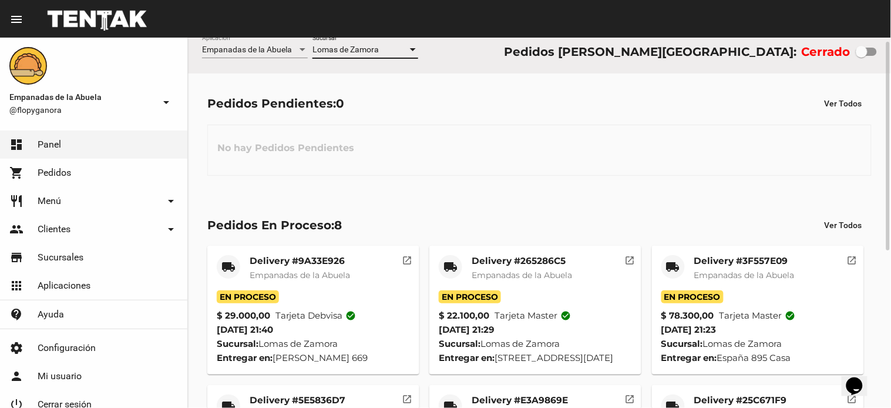
click at [412, 47] on div at bounding box center [413, 49] width 11 height 9
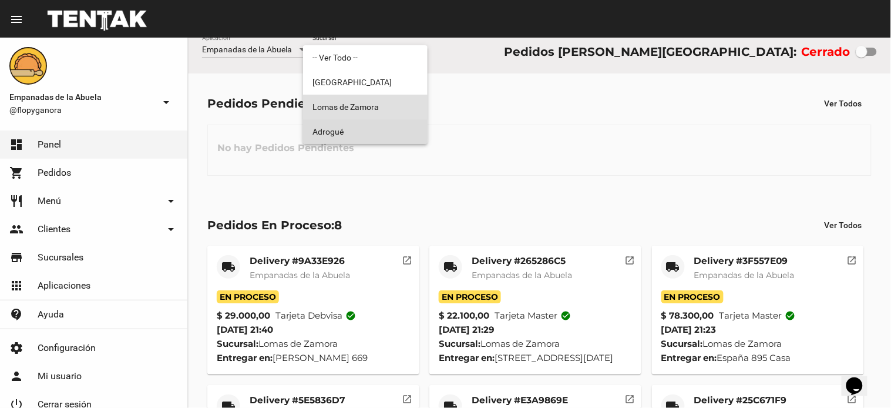
click at [374, 122] on span "Adrogué" at bounding box center [366, 131] width 106 height 25
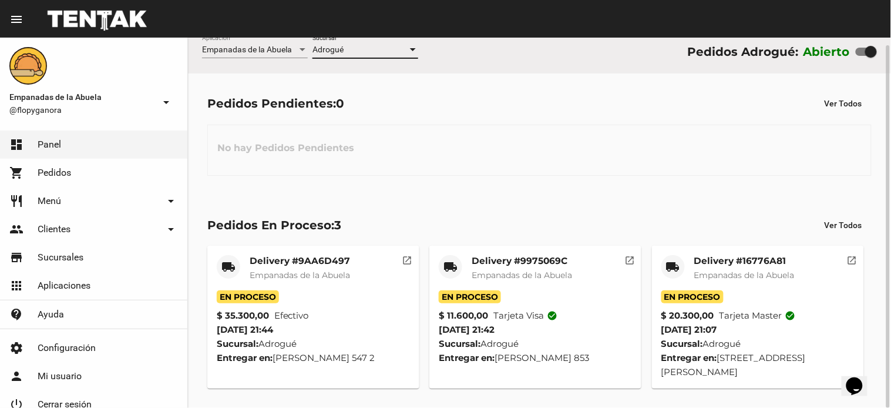
click at [711, 259] on mat-card-title "Delivery #16776A81" at bounding box center [744, 261] width 100 height 12
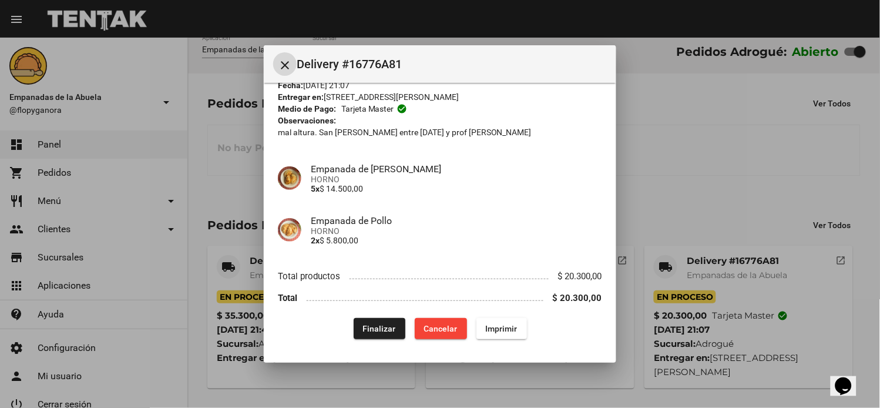
click at [385, 324] on span "Finalizar" at bounding box center [379, 328] width 33 height 9
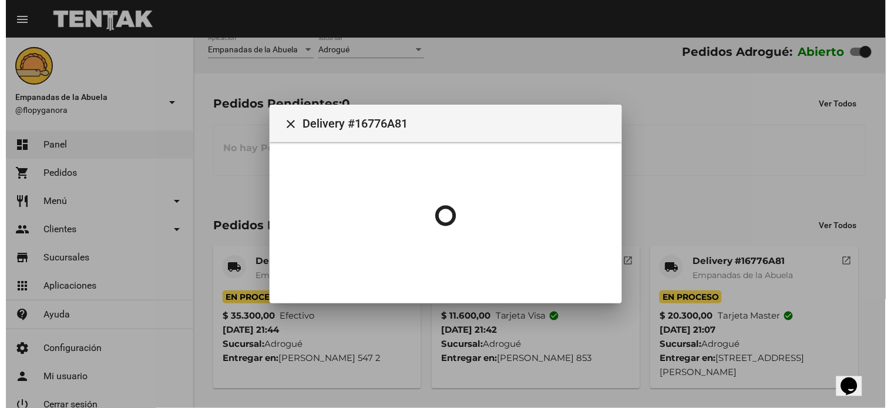
scroll to position [0, 0]
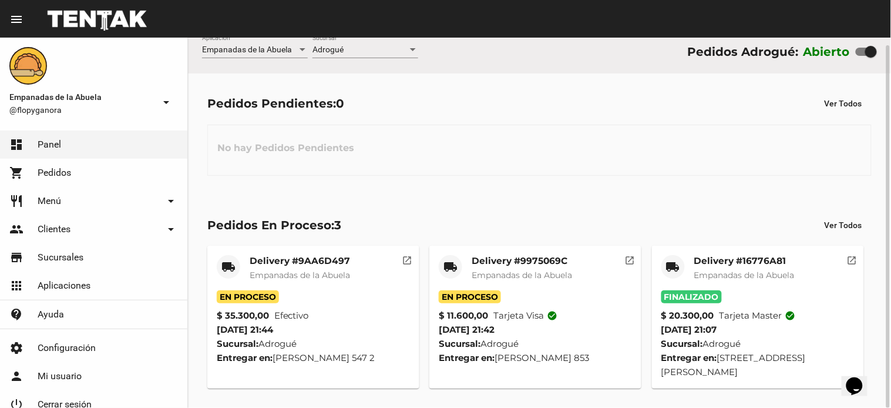
click at [407, 49] on div "Adrogué" at bounding box center [360, 49] width 95 height 9
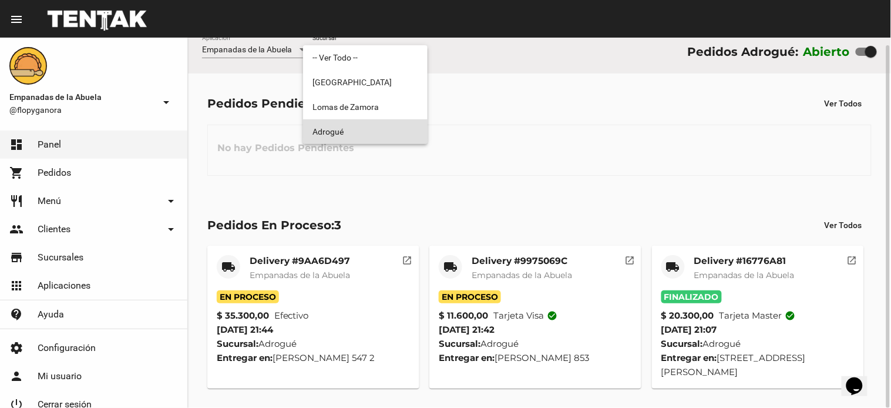
click at [378, 134] on span "Adrogué" at bounding box center [366, 131] width 106 height 25
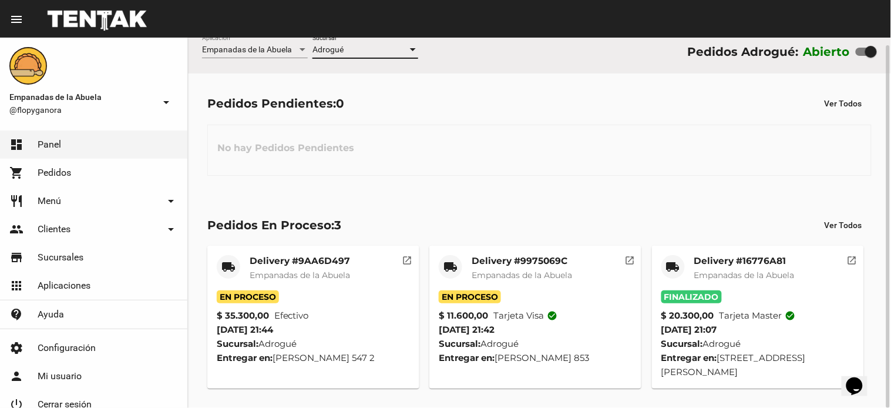
click at [412, 48] on div at bounding box center [413, 49] width 11 height 9
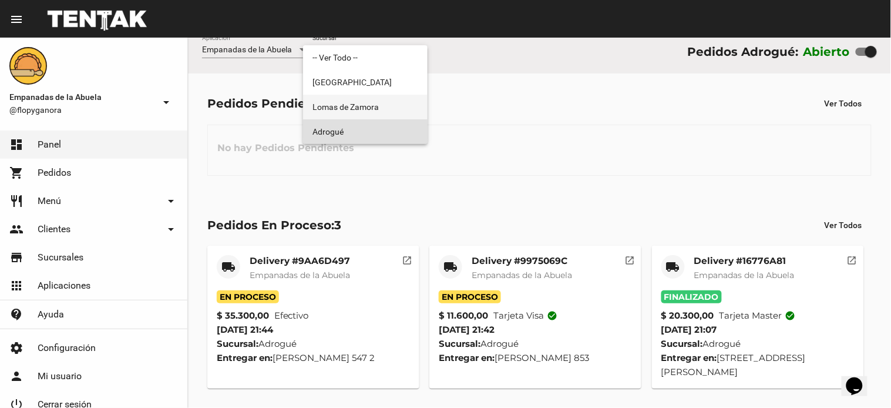
click at [397, 104] on span "Lomas de Zamora" at bounding box center [366, 107] width 106 height 25
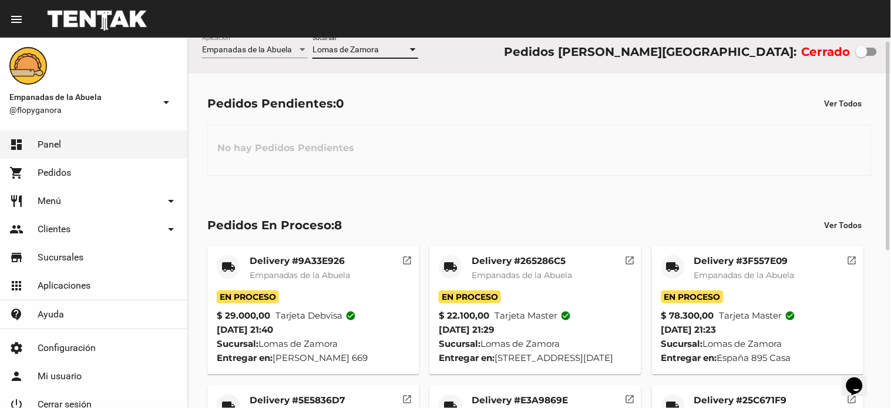
click at [411, 49] on div at bounding box center [413, 49] width 6 height 3
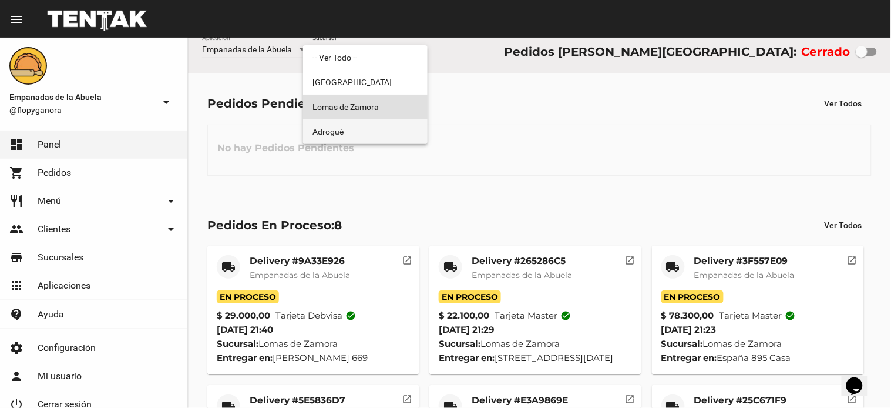
click at [392, 130] on span "Adrogué" at bounding box center [366, 131] width 106 height 25
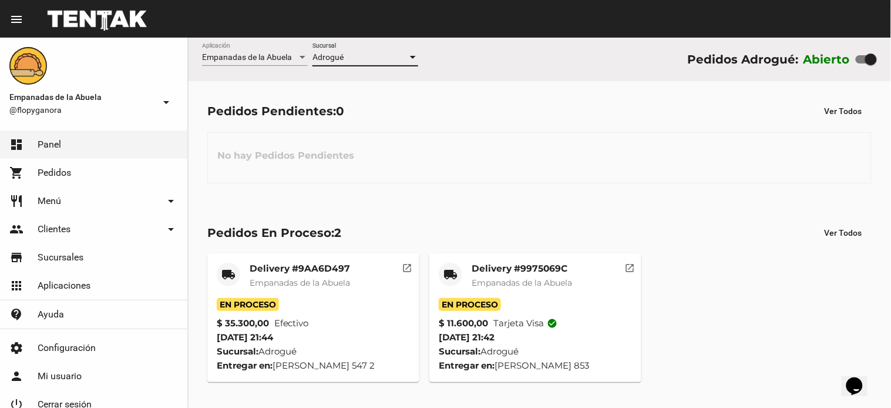
click at [410, 55] on div at bounding box center [413, 57] width 11 height 9
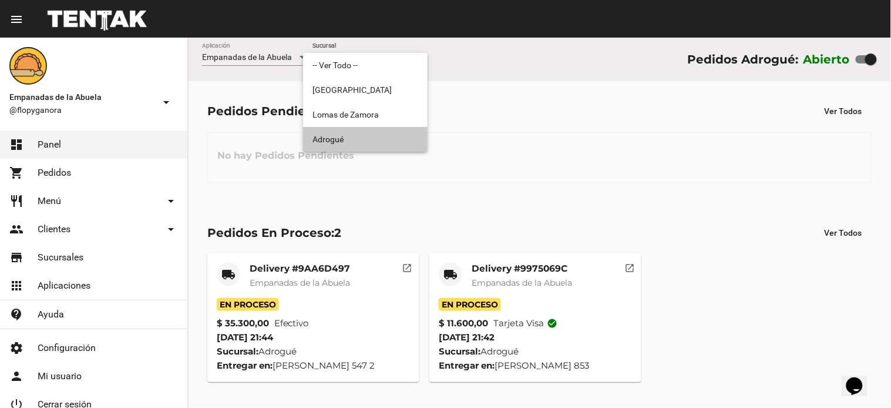
click at [354, 130] on span "Adrogué" at bounding box center [366, 139] width 106 height 25
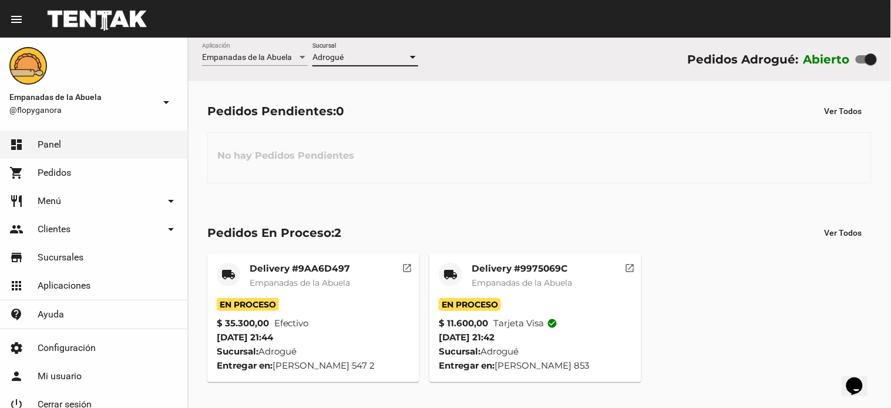
click at [412, 55] on div at bounding box center [413, 57] width 11 height 9
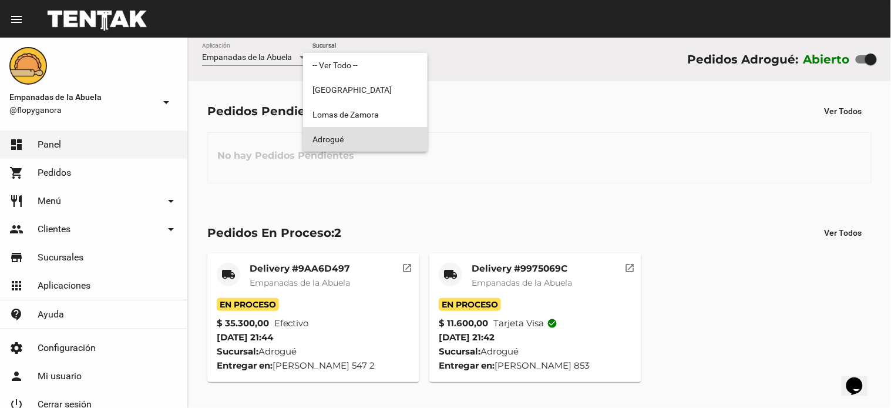
click at [501, 266] on div at bounding box center [445, 204] width 891 height 408
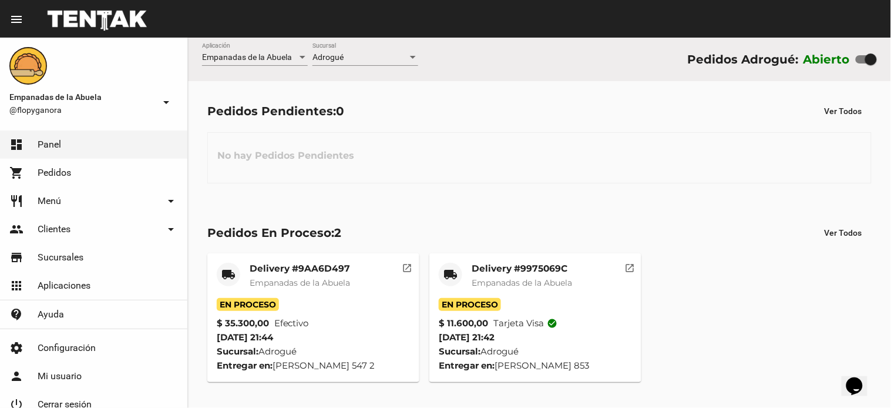
click at [522, 267] on mat-card-title "Delivery #9975069C" at bounding box center [522, 269] width 100 height 12
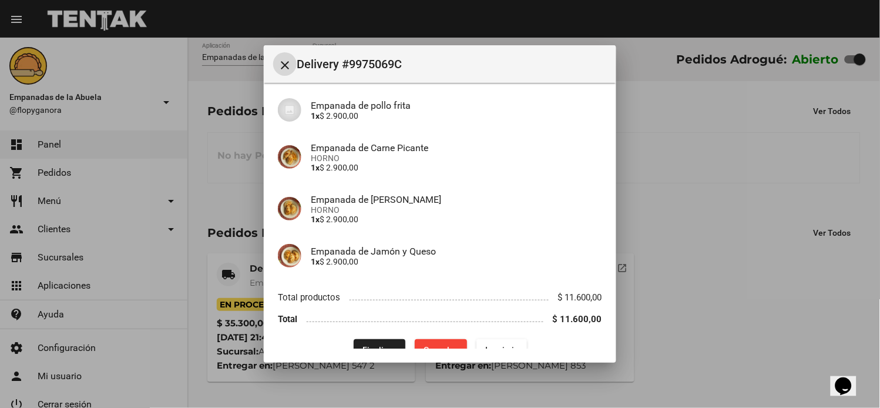
scroll to position [113, 0]
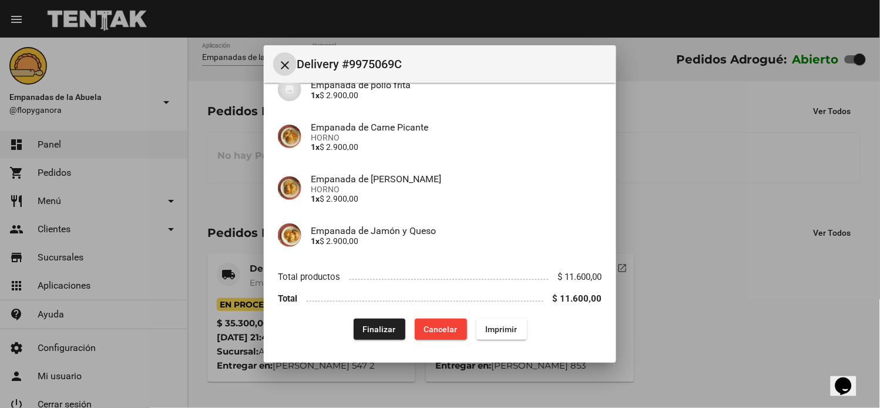
click at [388, 321] on button "Finalizar" at bounding box center [380, 328] width 52 height 21
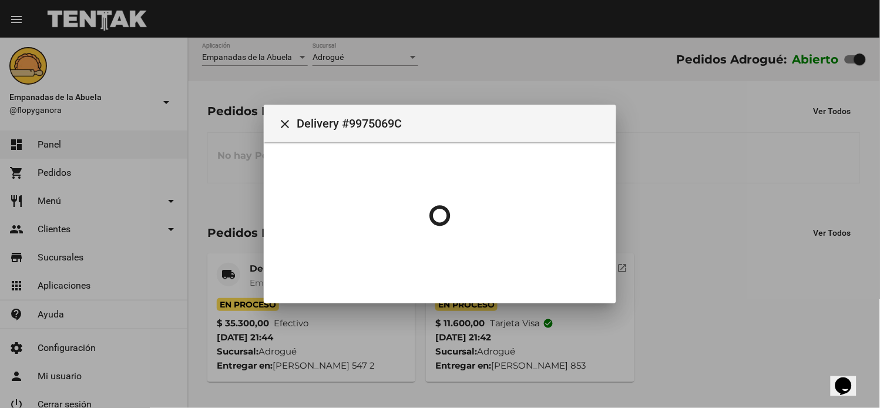
scroll to position [0, 0]
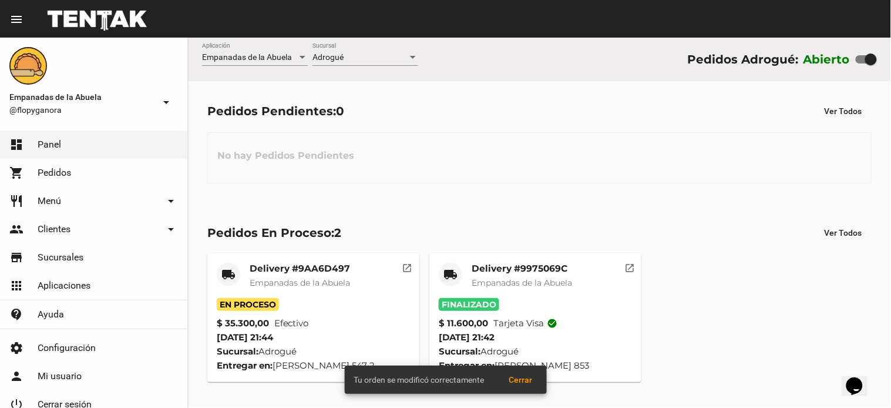
click at [286, 265] on mat-card-title "Delivery #9AA6D497" at bounding box center [300, 269] width 100 height 12
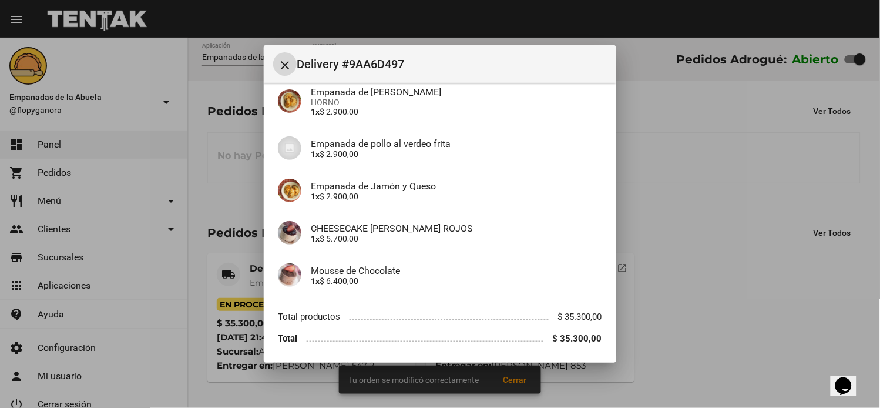
scroll to position [273, 0]
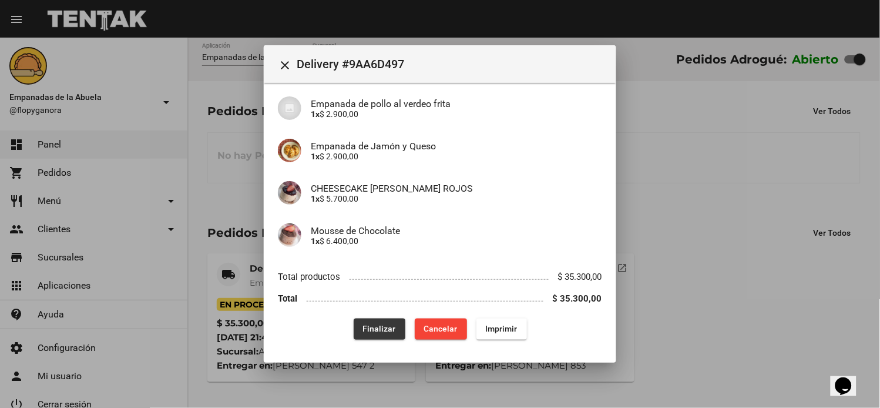
click at [382, 324] on span "Finalizar" at bounding box center [379, 328] width 33 height 9
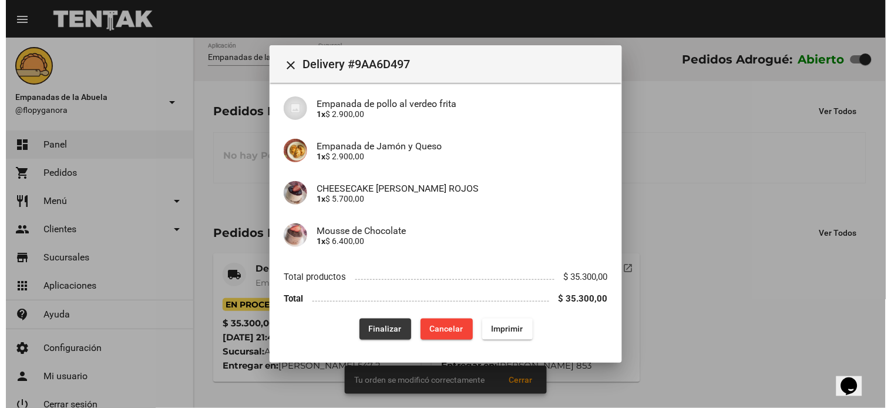
scroll to position [0, 0]
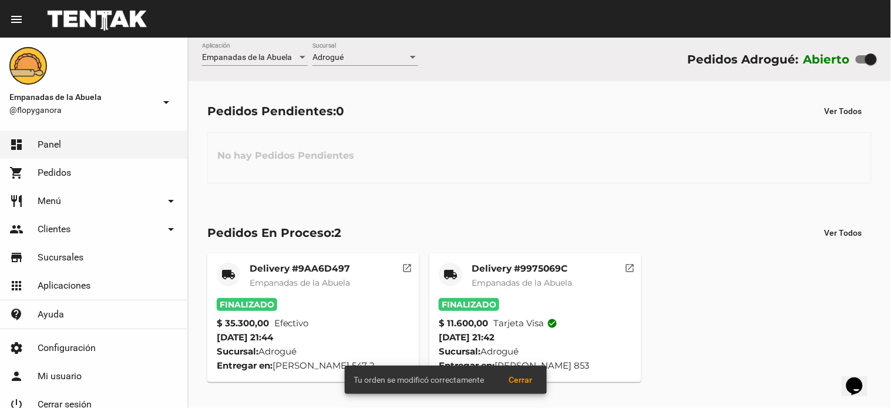
click at [414, 56] on div at bounding box center [413, 57] width 6 height 3
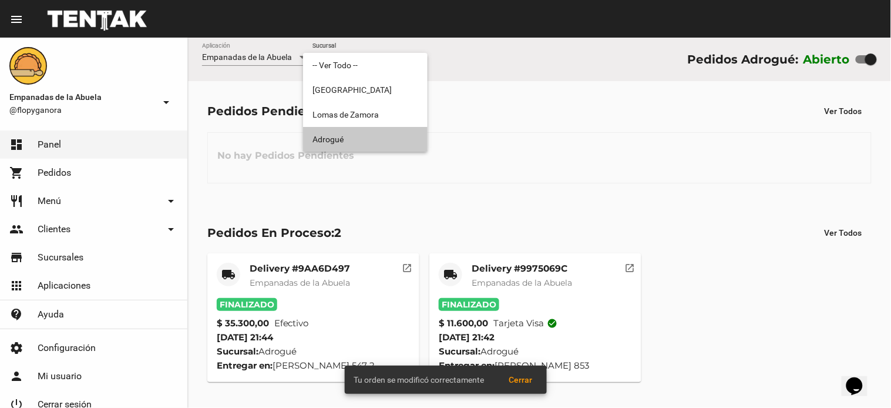
click at [365, 136] on span "Adrogué" at bounding box center [366, 139] width 106 height 25
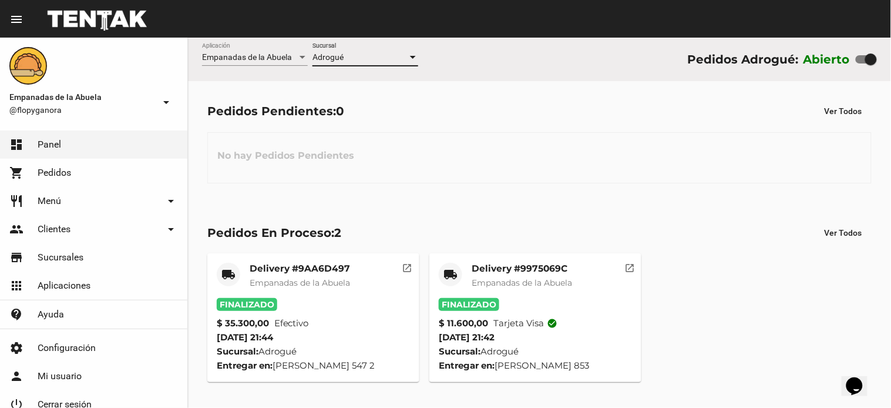
click at [408, 58] on div "Adrogué" at bounding box center [366, 57] width 106 height 9
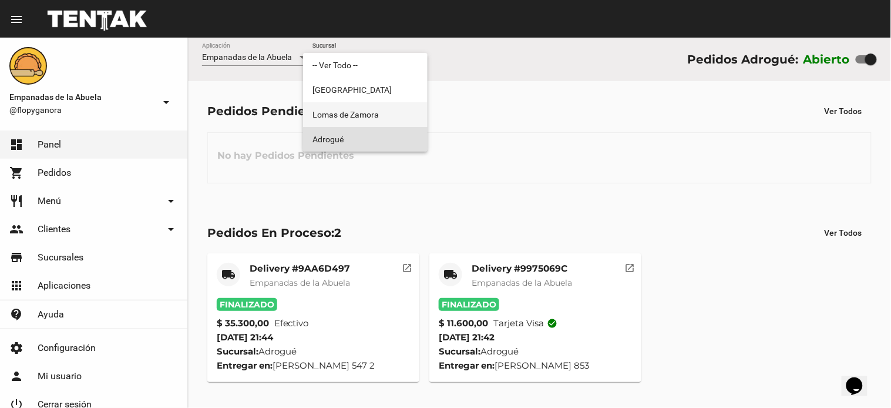
click at [391, 116] on span "Lomas de Zamora" at bounding box center [366, 114] width 106 height 25
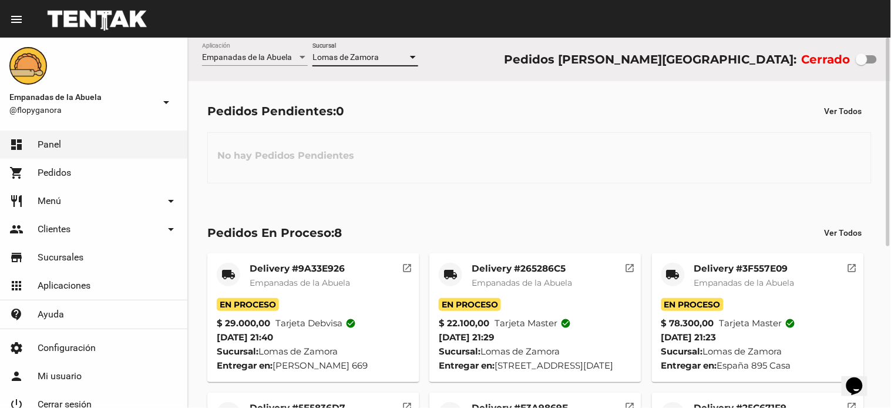
click at [410, 57] on div at bounding box center [413, 57] width 11 height 9
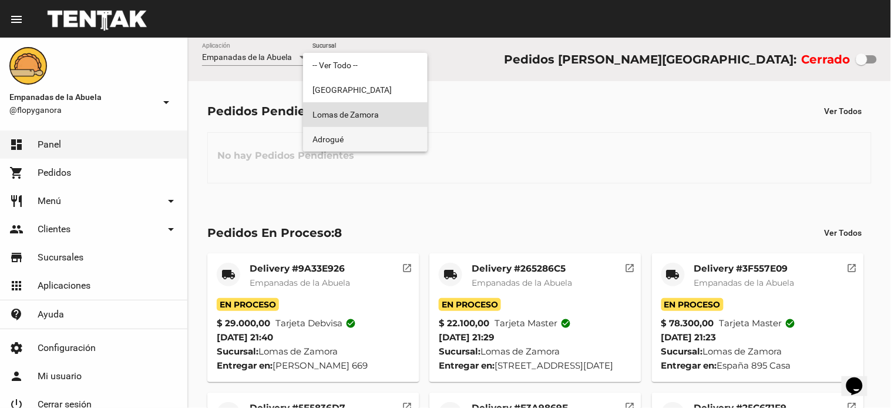
click at [363, 133] on span "Adrogué" at bounding box center [366, 139] width 106 height 25
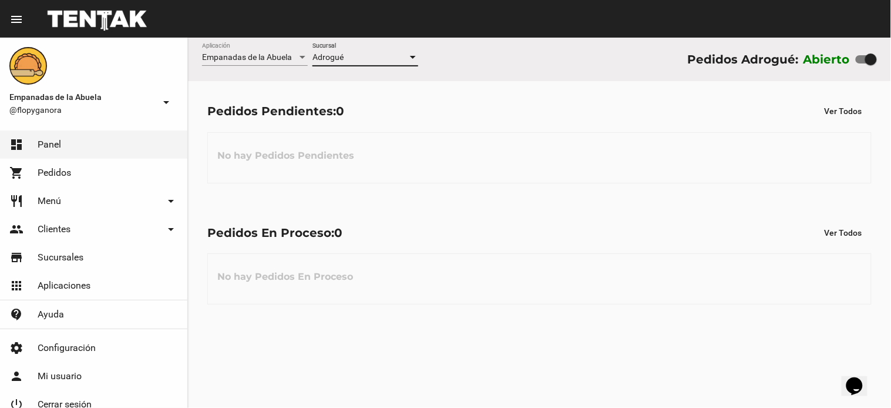
click at [411, 59] on div at bounding box center [413, 57] width 11 height 9
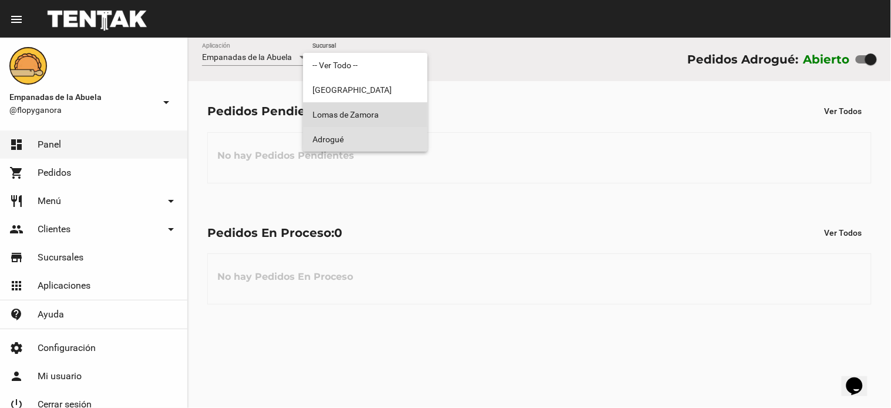
click at [392, 115] on span "Lomas de Zamora" at bounding box center [366, 114] width 106 height 25
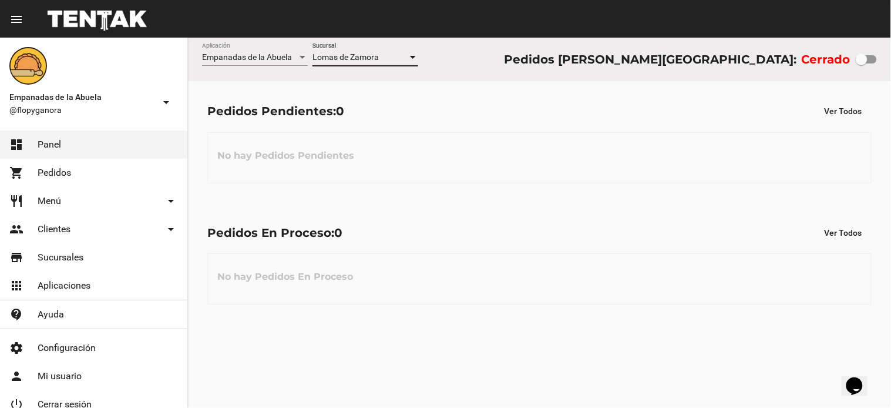
click at [411, 56] on div at bounding box center [413, 57] width 6 height 3
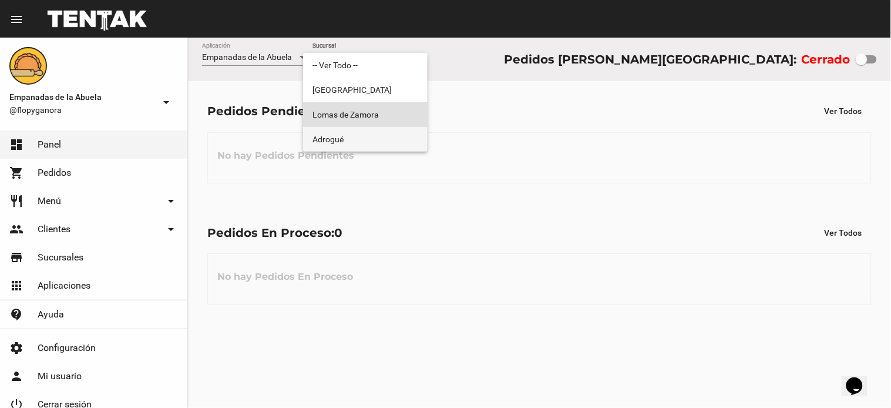
click at [380, 132] on span "Adrogué" at bounding box center [366, 139] width 106 height 25
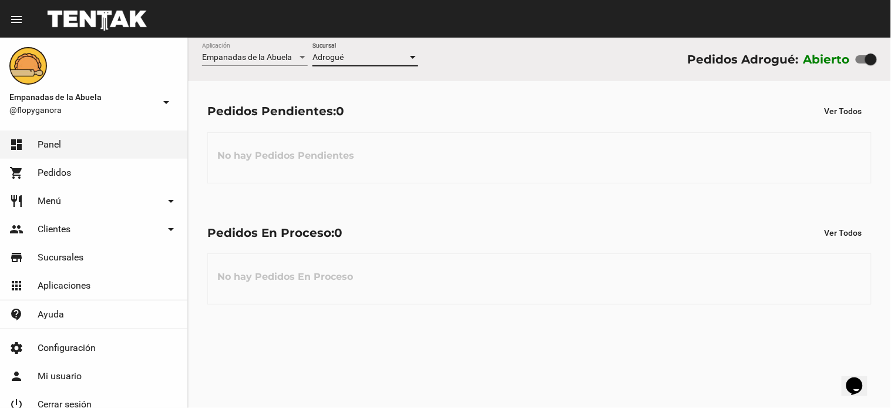
drag, startPoint x: 867, startPoint y: 60, endPoint x: 818, endPoint y: 60, distance: 48.8
click at [818, 60] on div "Abierto" at bounding box center [840, 59] width 73 height 19
checkbox input "false"
